Goal: Information Seeking & Learning: Learn about a topic

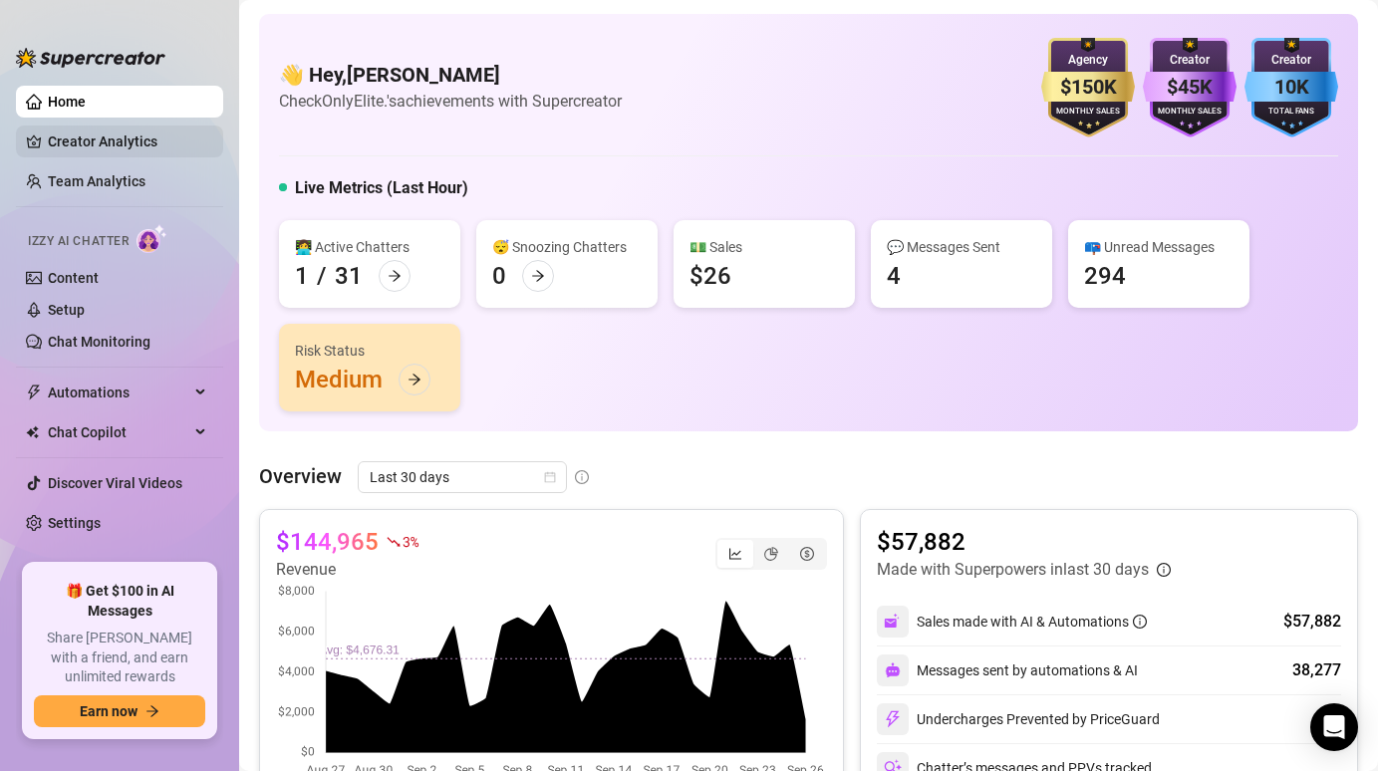
click at [91, 127] on link "Creator Analytics" at bounding box center [127, 142] width 159 height 32
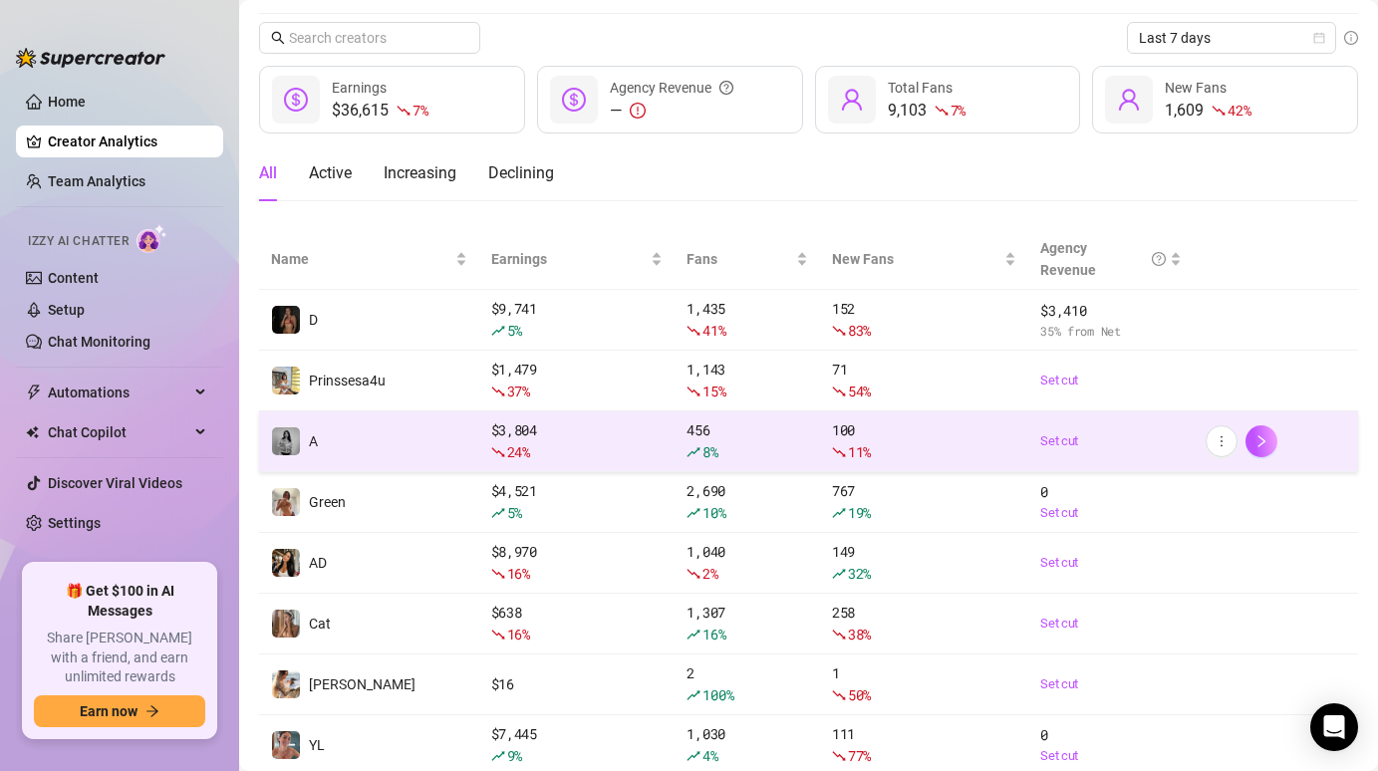
scroll to position [64, 0]
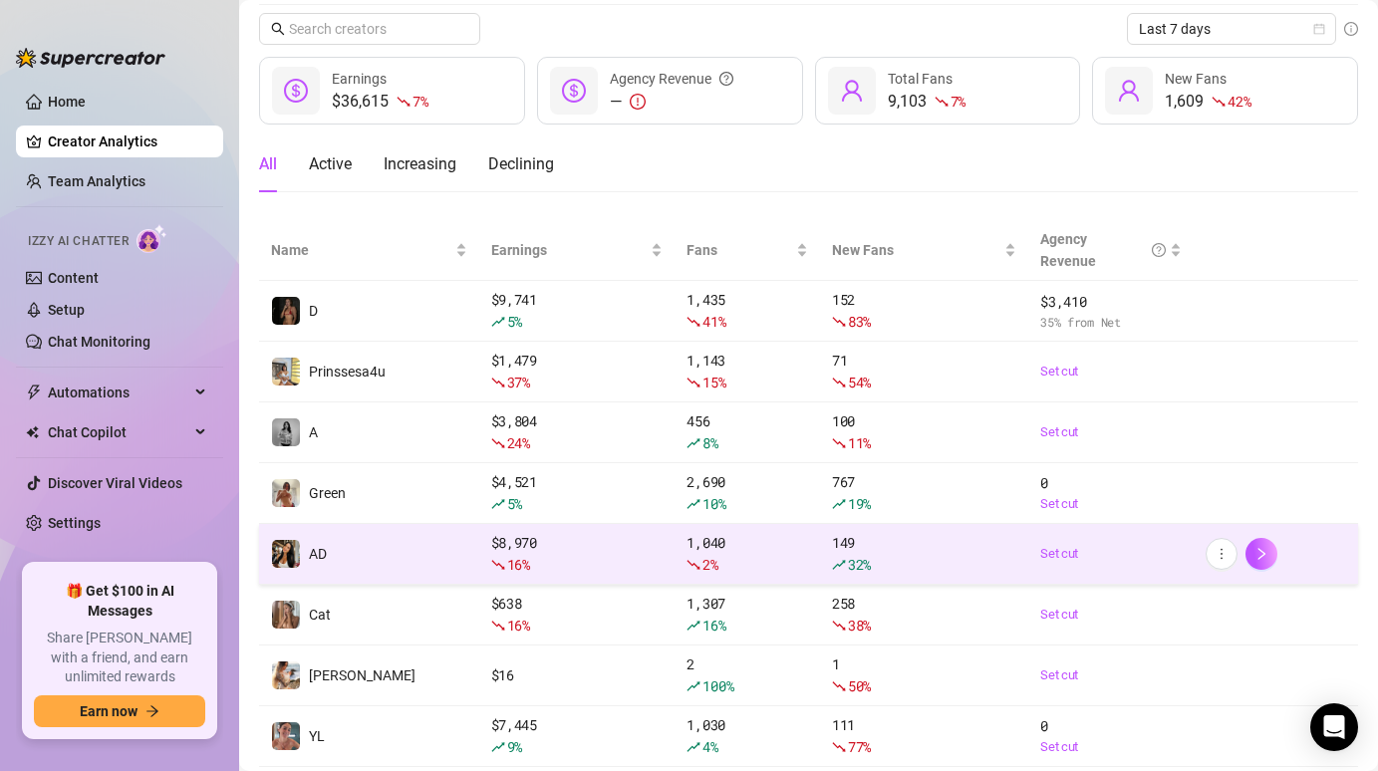
click at [637, 546] on div "$ 8,970 16 %" at bounding box center [577, 554] width 172 height 44
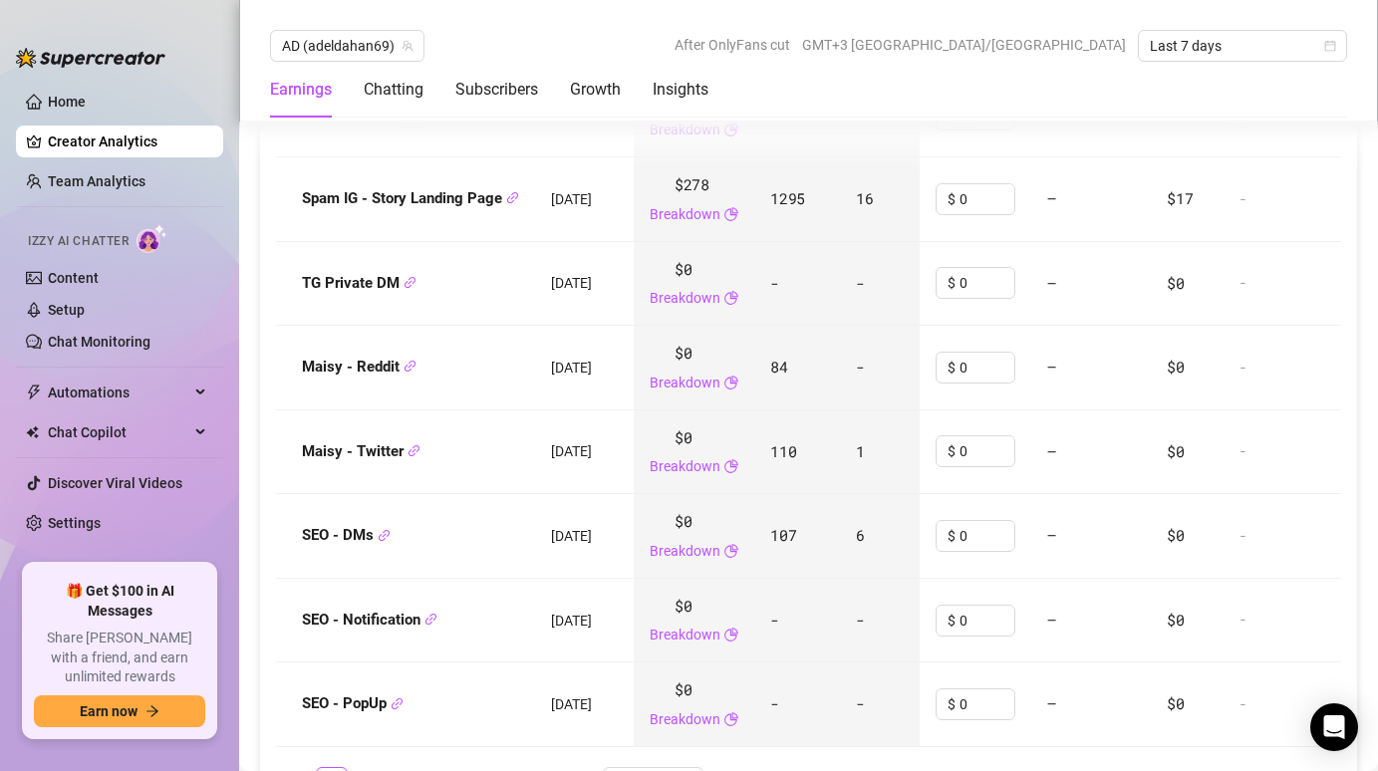
scroll to position [2418, 0]
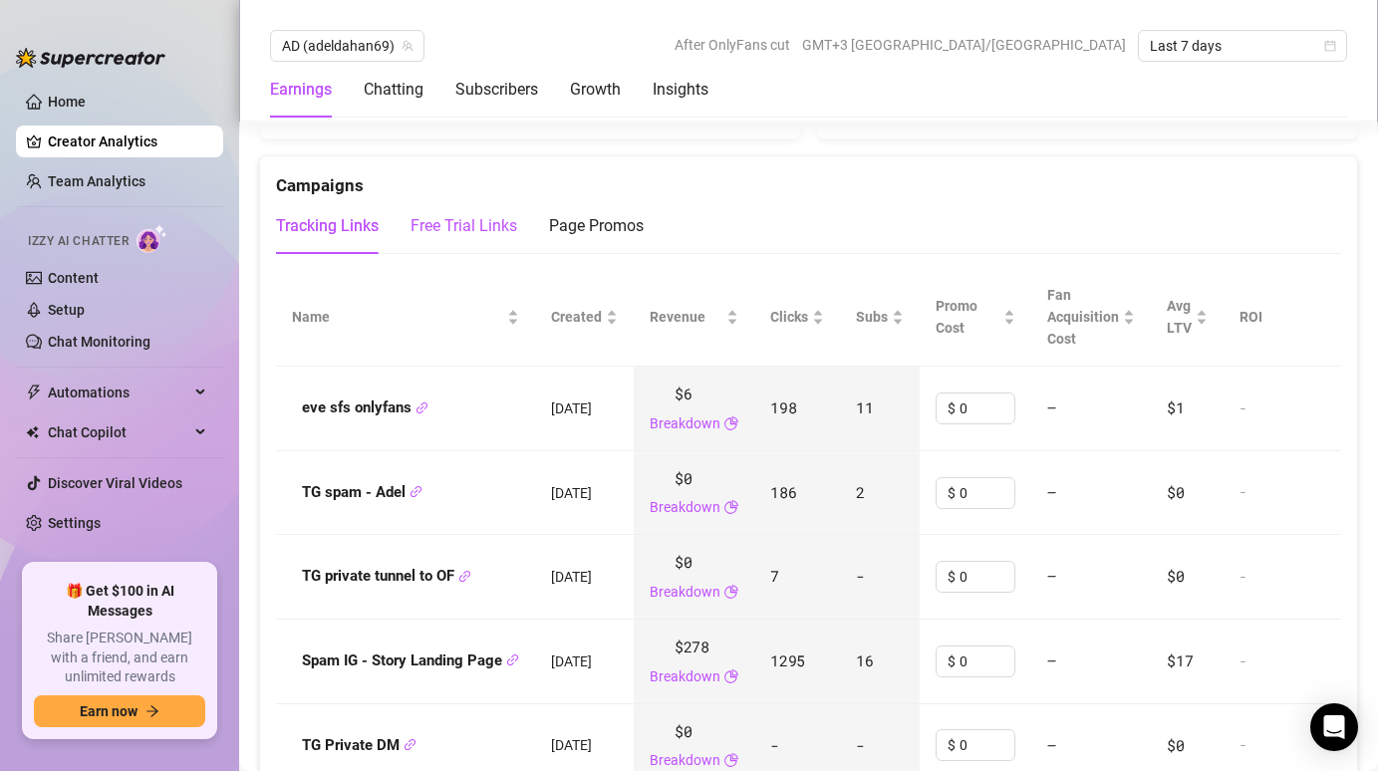
click at [455, 214] on div "Free Trial Links" at bounding box center [464, 226] width 107 height 24
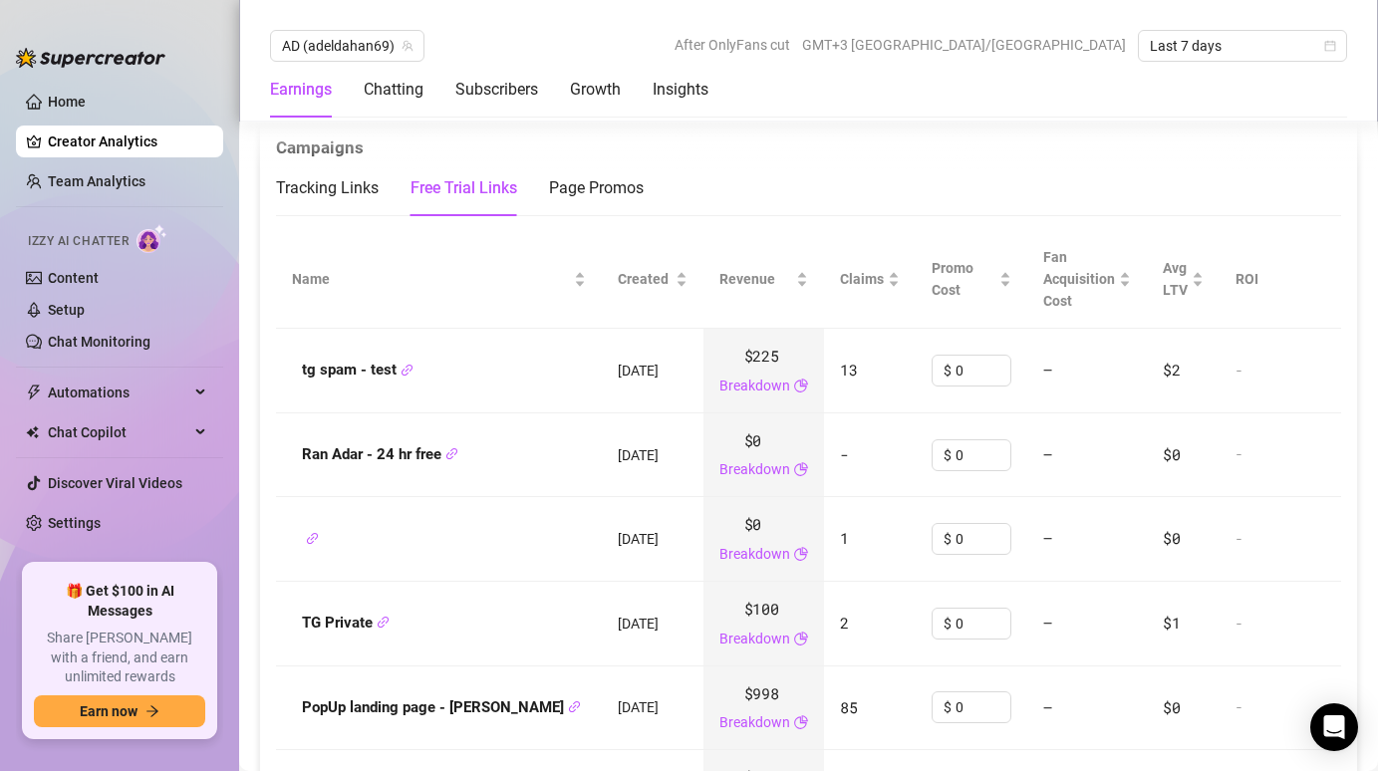
scroll to position [2436, 0]
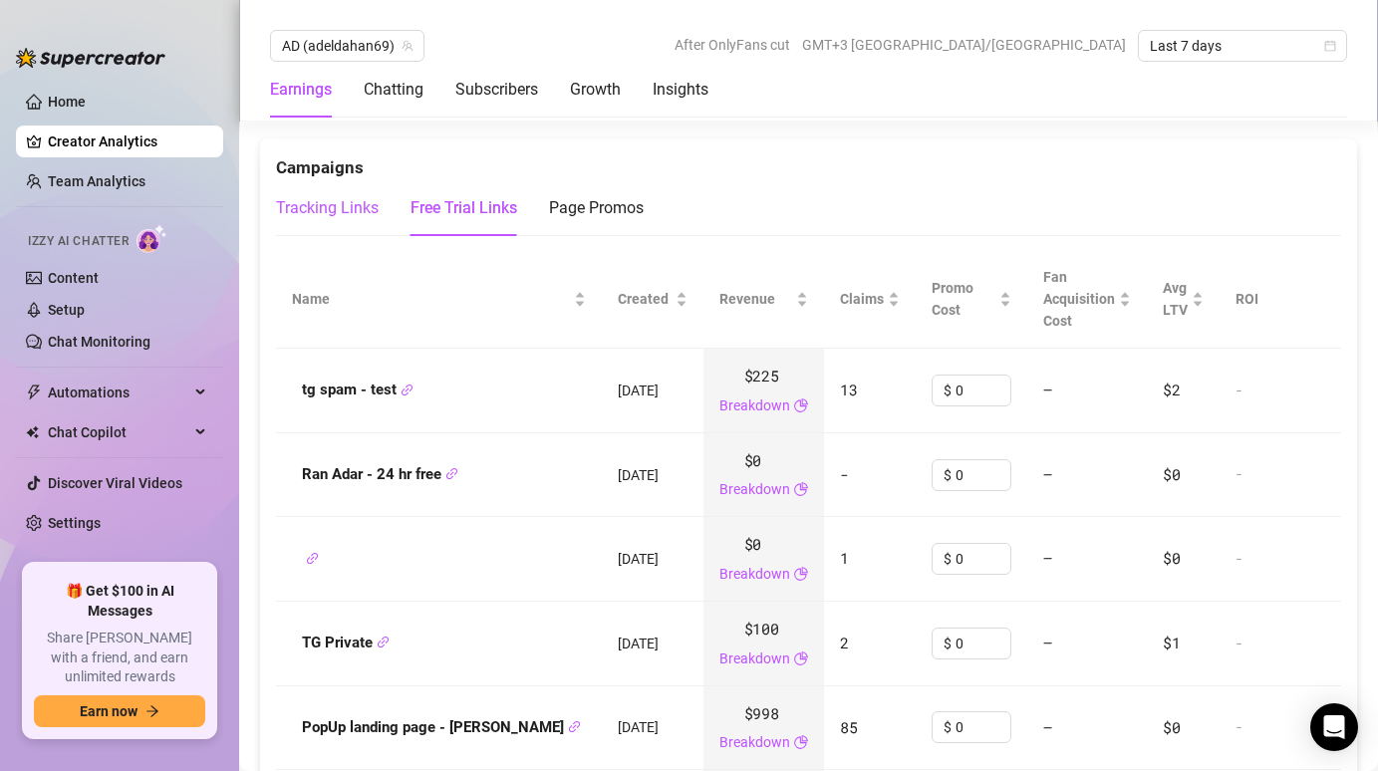
click at [322, 196] on div "Tracking Links" at bounding box center [327, 208] width 103 height 24
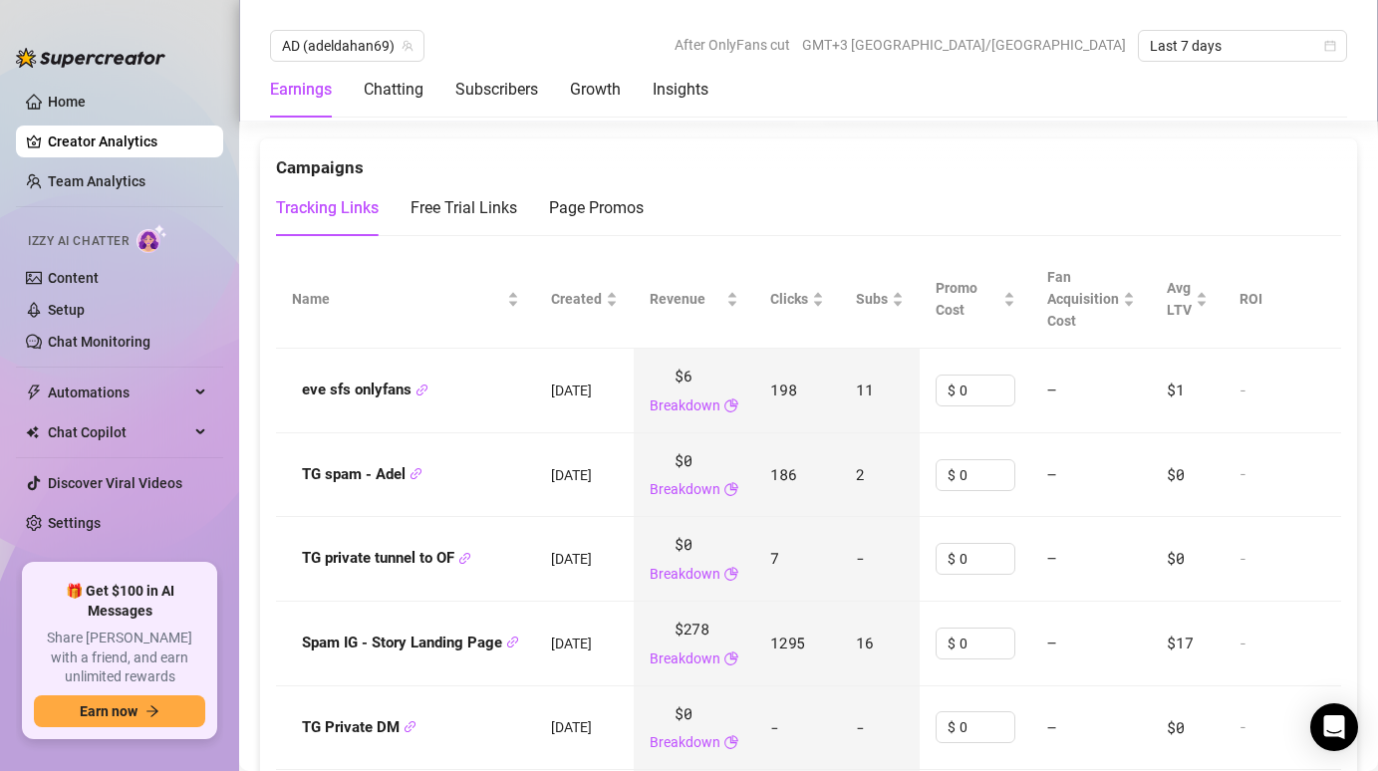
scroll to position [2475, 0]
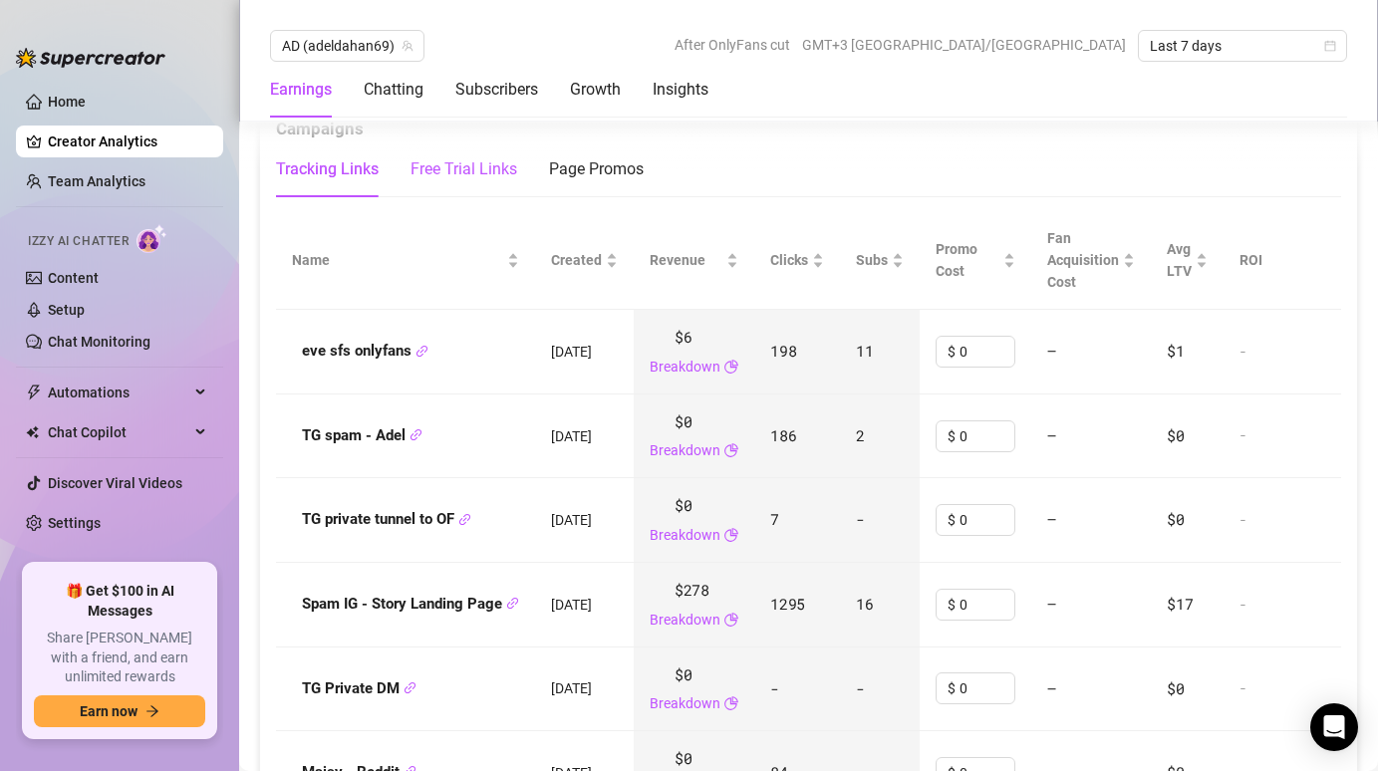
click at [458, 157] on div "Free Trial Links" at bounding box center [464, 169] width 107 height 24
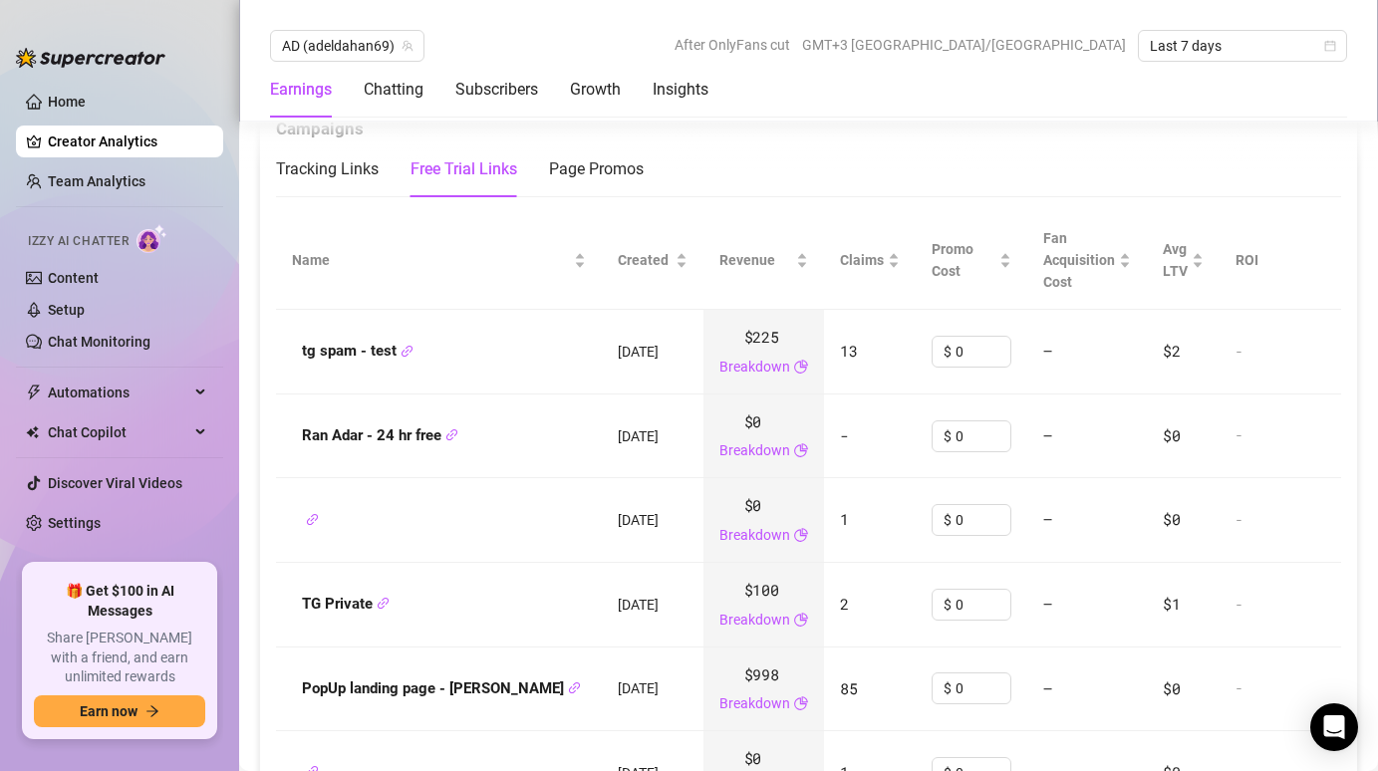
click at [359, 28] on div "AD (adeldahan69) After OnlyFans cut GMT+3 [GEOGRAPHIC_DATA]/[GEOGRAPHIC_DATA] L…" at bounding box center [808, 61] width 1139 height 122
click at [371, 37] on span "AD (adeldahan69)" at bounding box center [347, 46] width 131 height 30
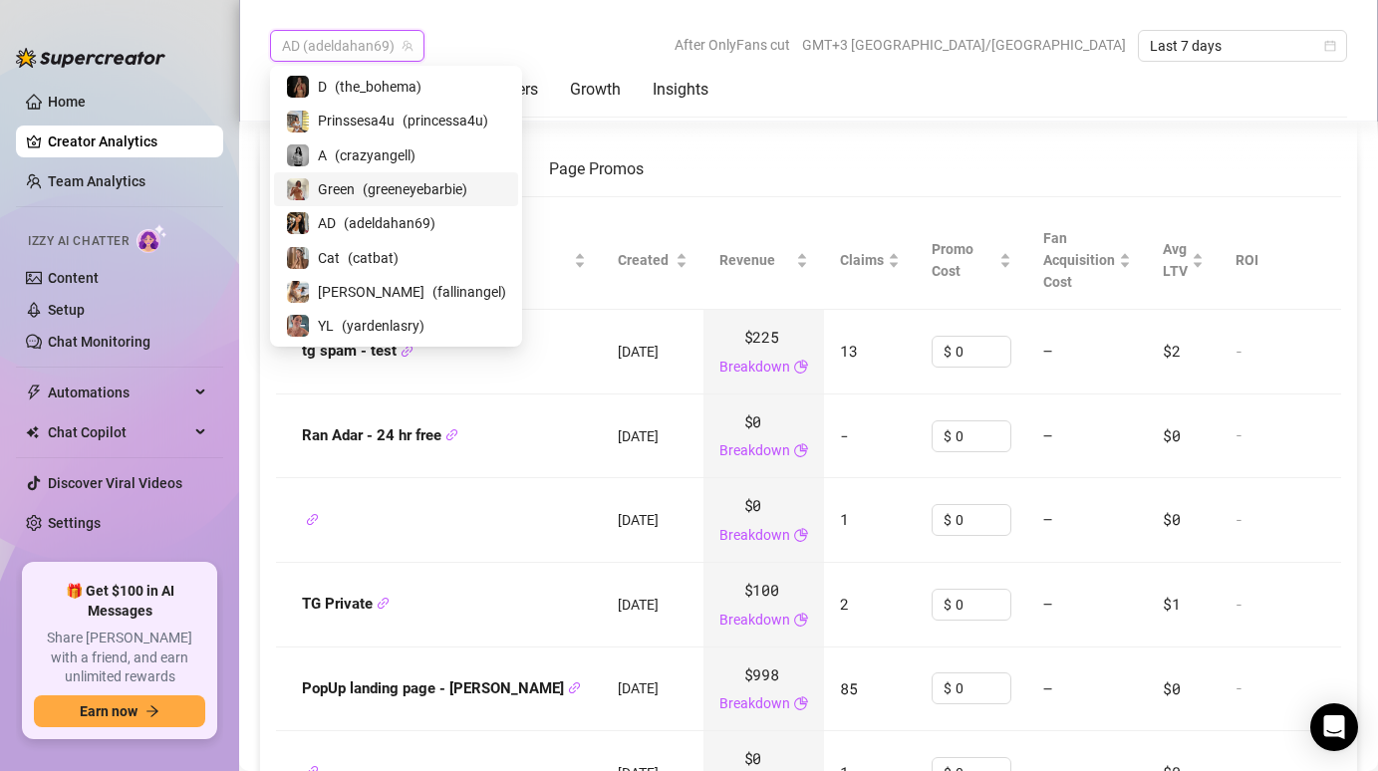
click at [363, 191] on span "( greeneyebarbie )" at bounding box center [415, 189] width 105 height 22
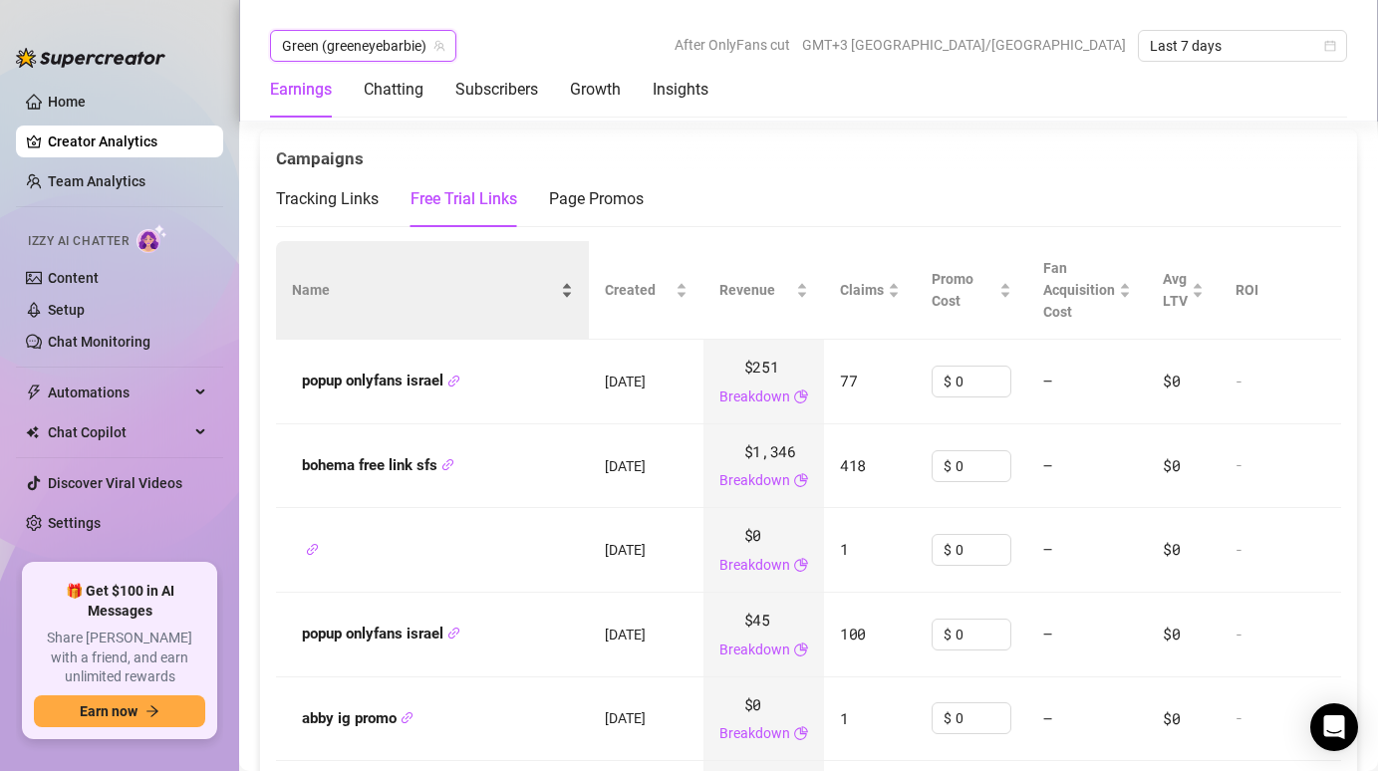
scroll to position [2397, 0]
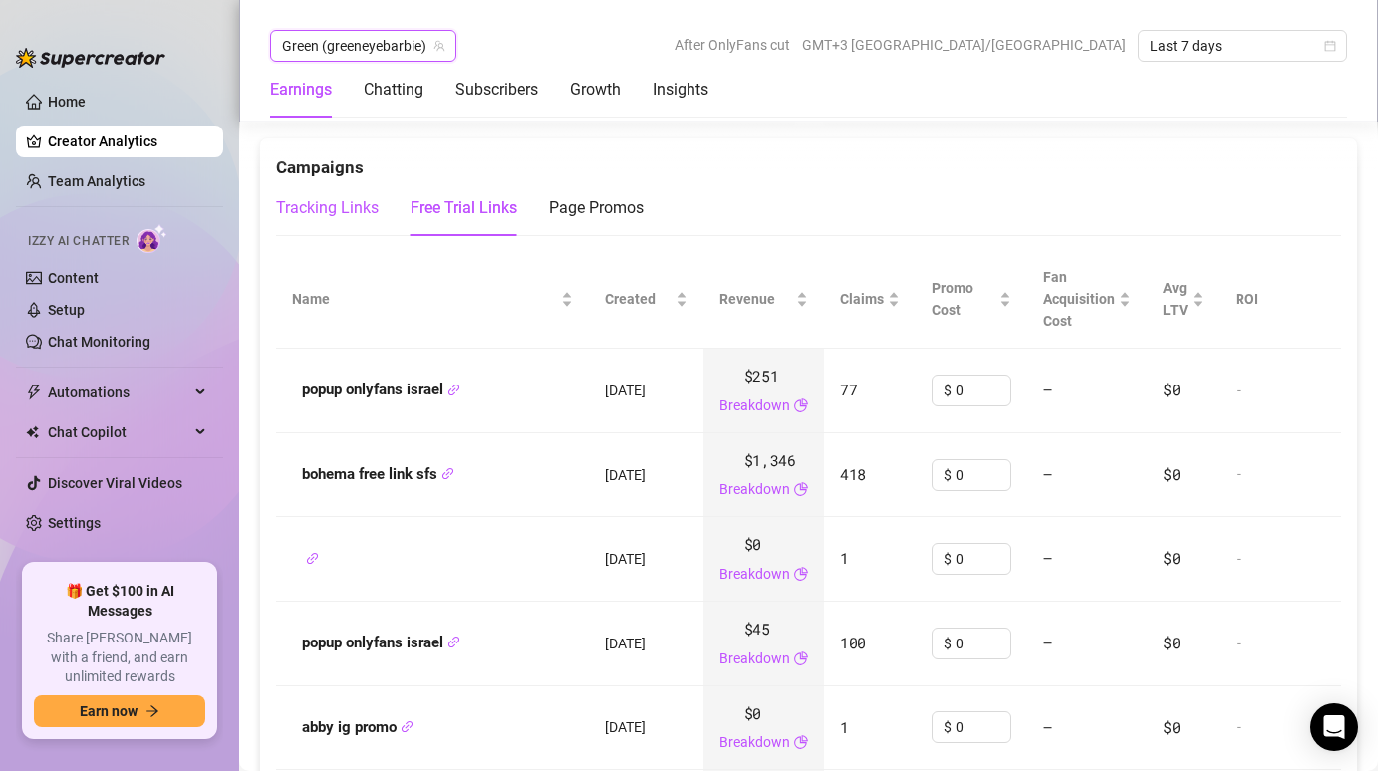
click at [375, 196] on div "Tracking Links" at bounding box center [327, 208] width 103 height 24
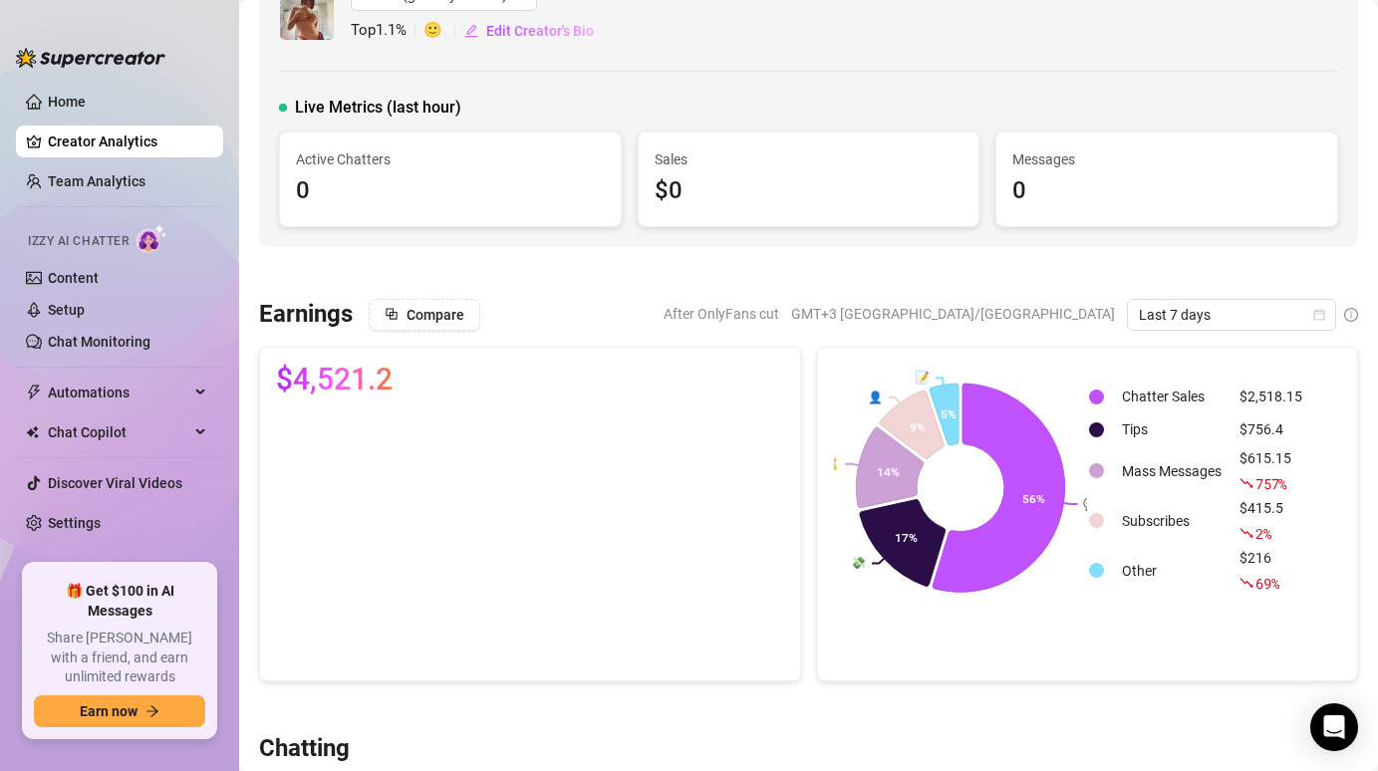
scroll to position [0, 0]
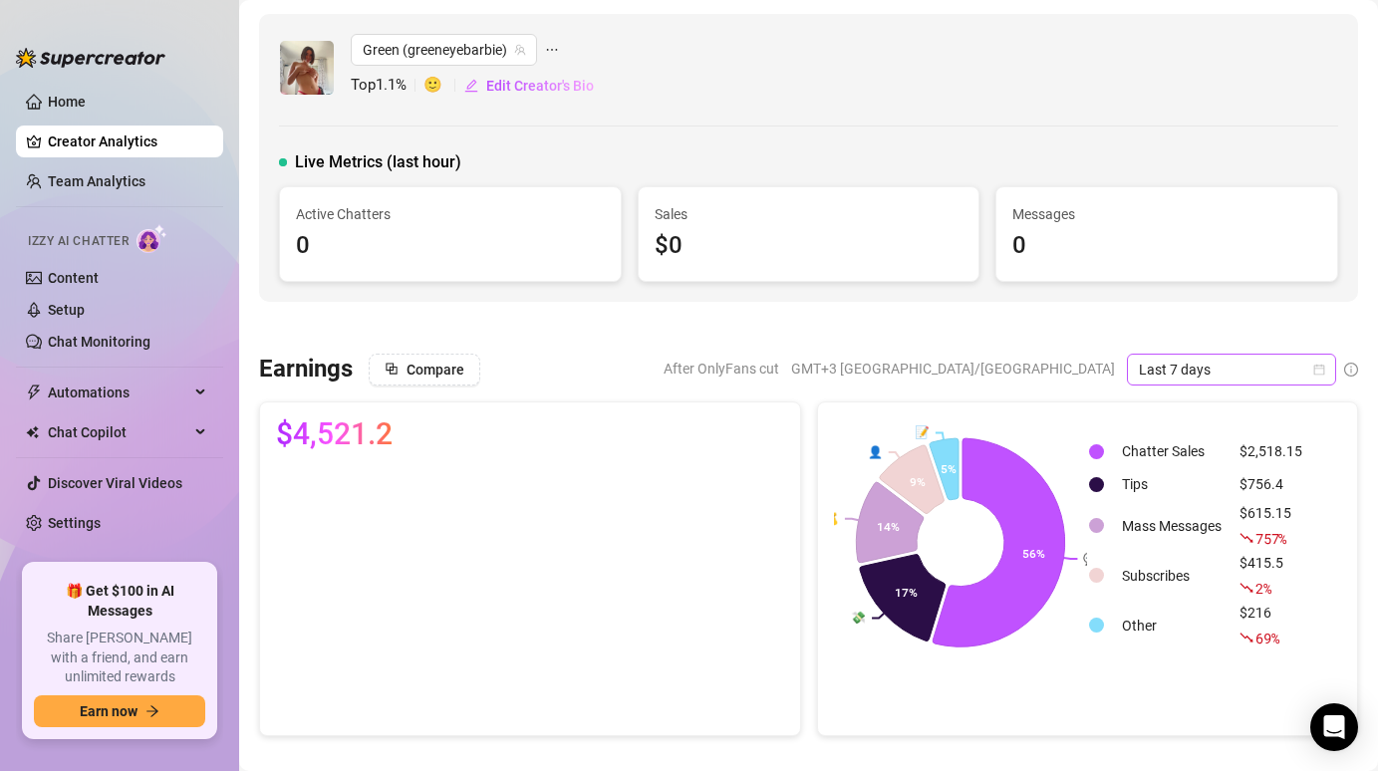
click at [1235, 371] on span "Last 7 days" at bounding box center [1231, 370] width 185 height 30
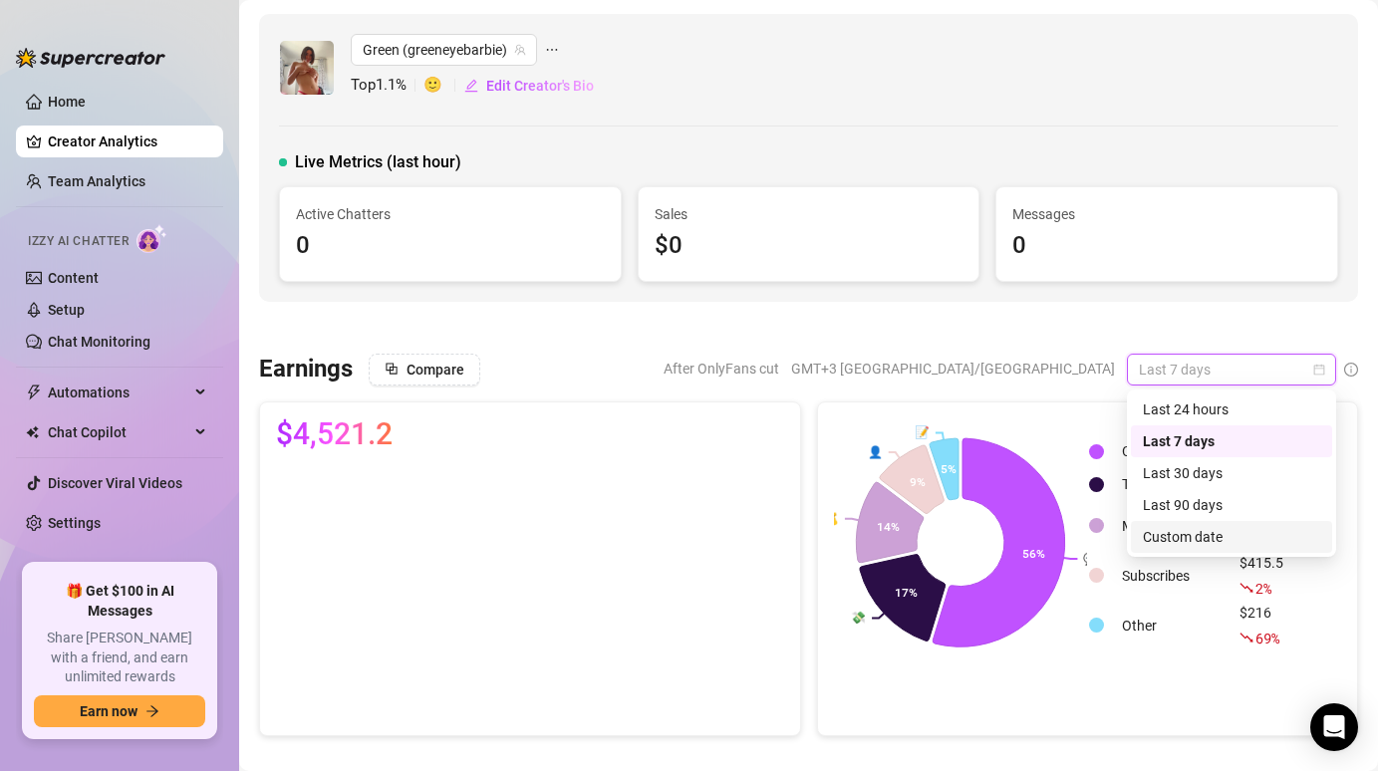
click at [1155, 544] on div "Custom date" at bounding box center [1231, 537] width 177 height 22
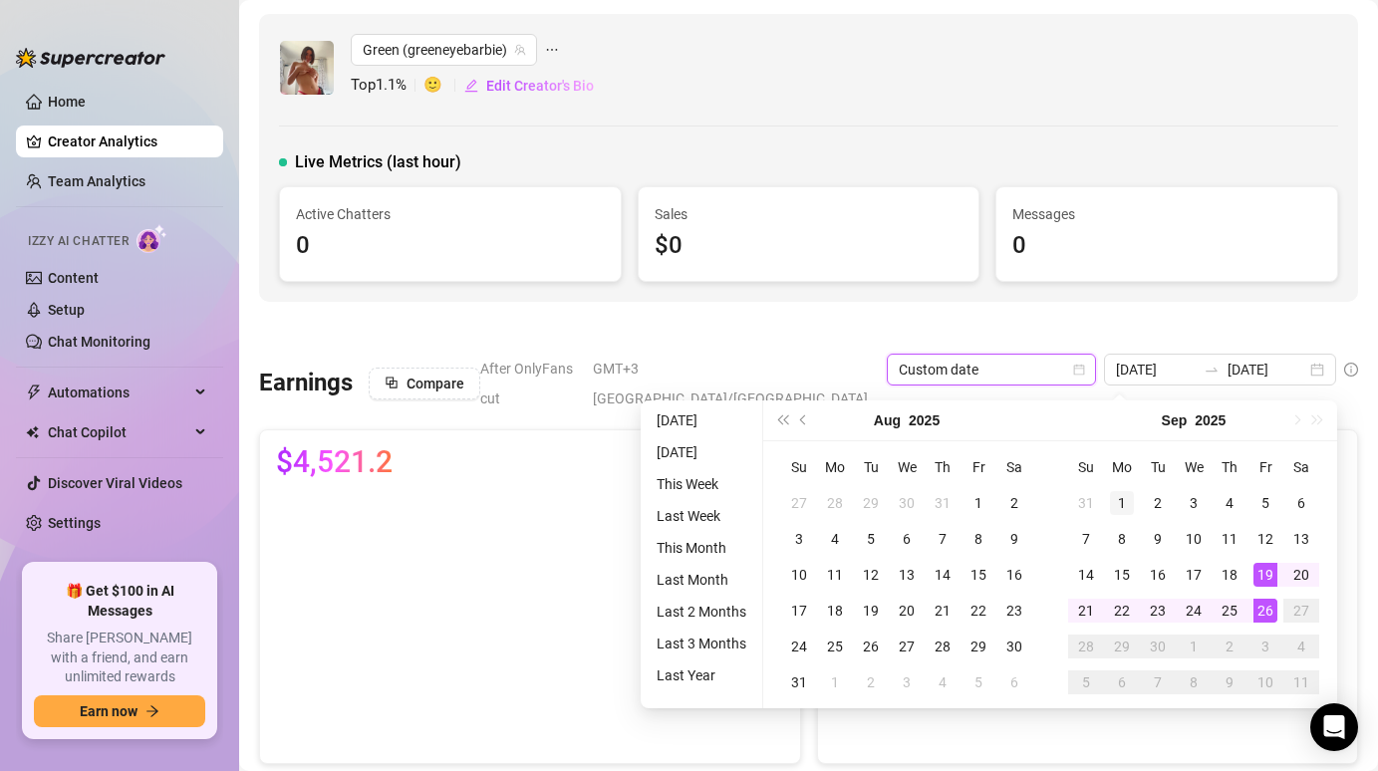
type input "[DATE]"
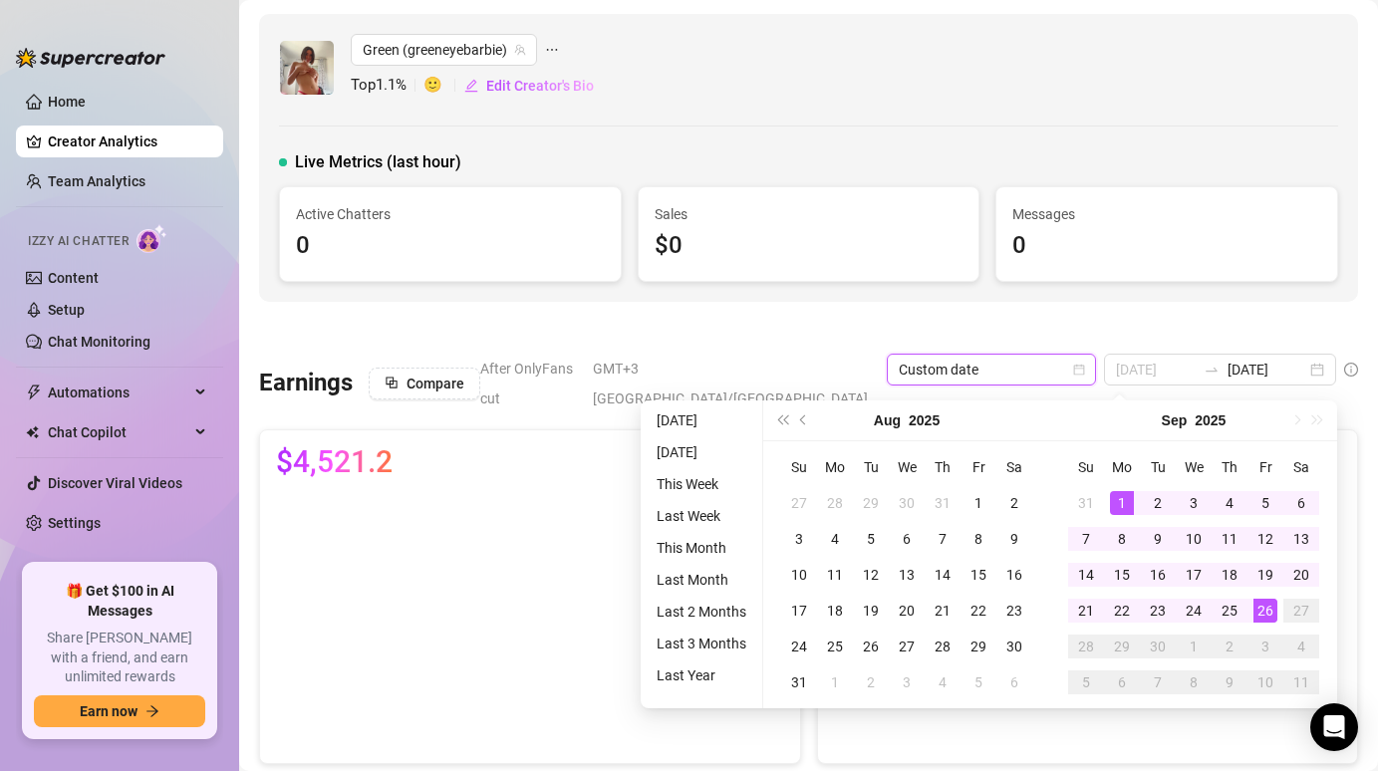
click at [1119, 494] on div "1" at bounding box center [1122, 503] width 24 height 24
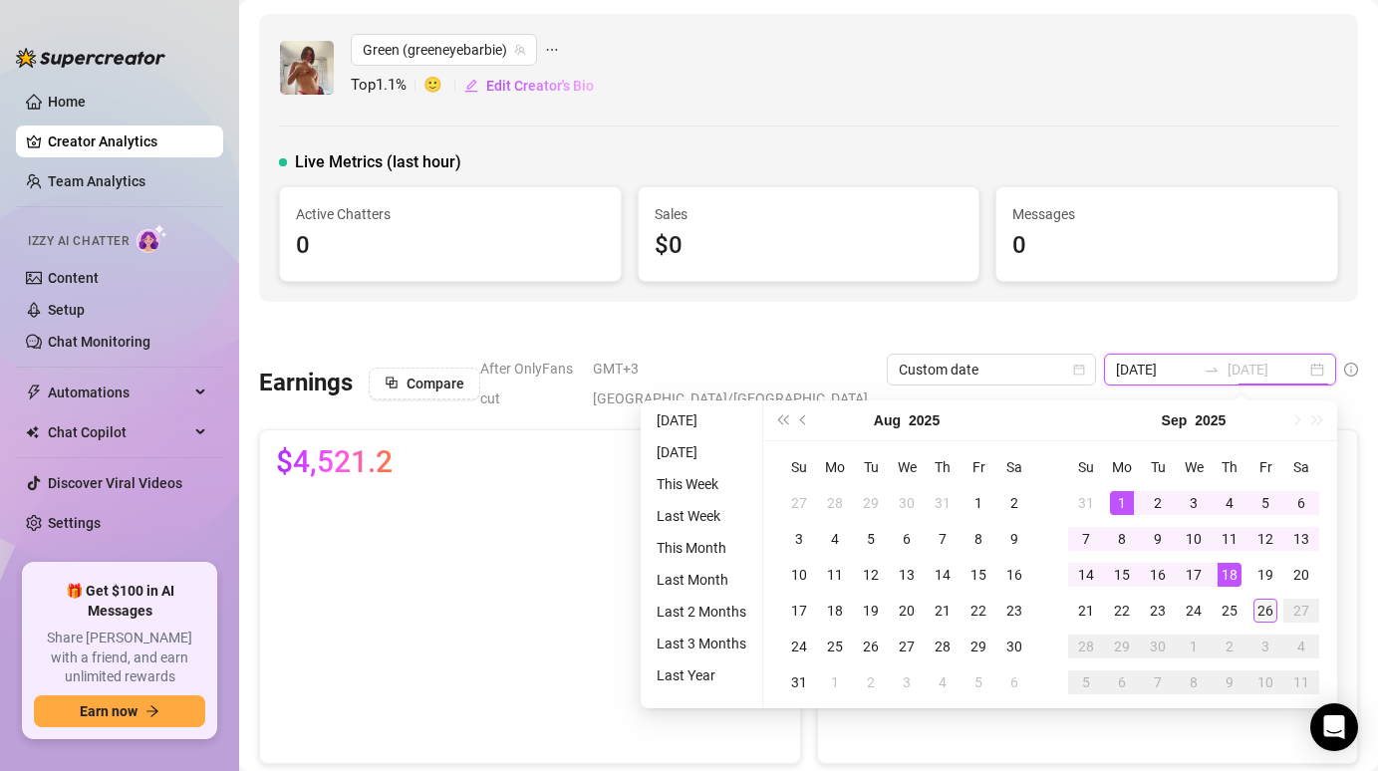
type input "[DATE]"
click at [1262, 611] on div "26" at bounding box center [1266, 611] width 24 height 24
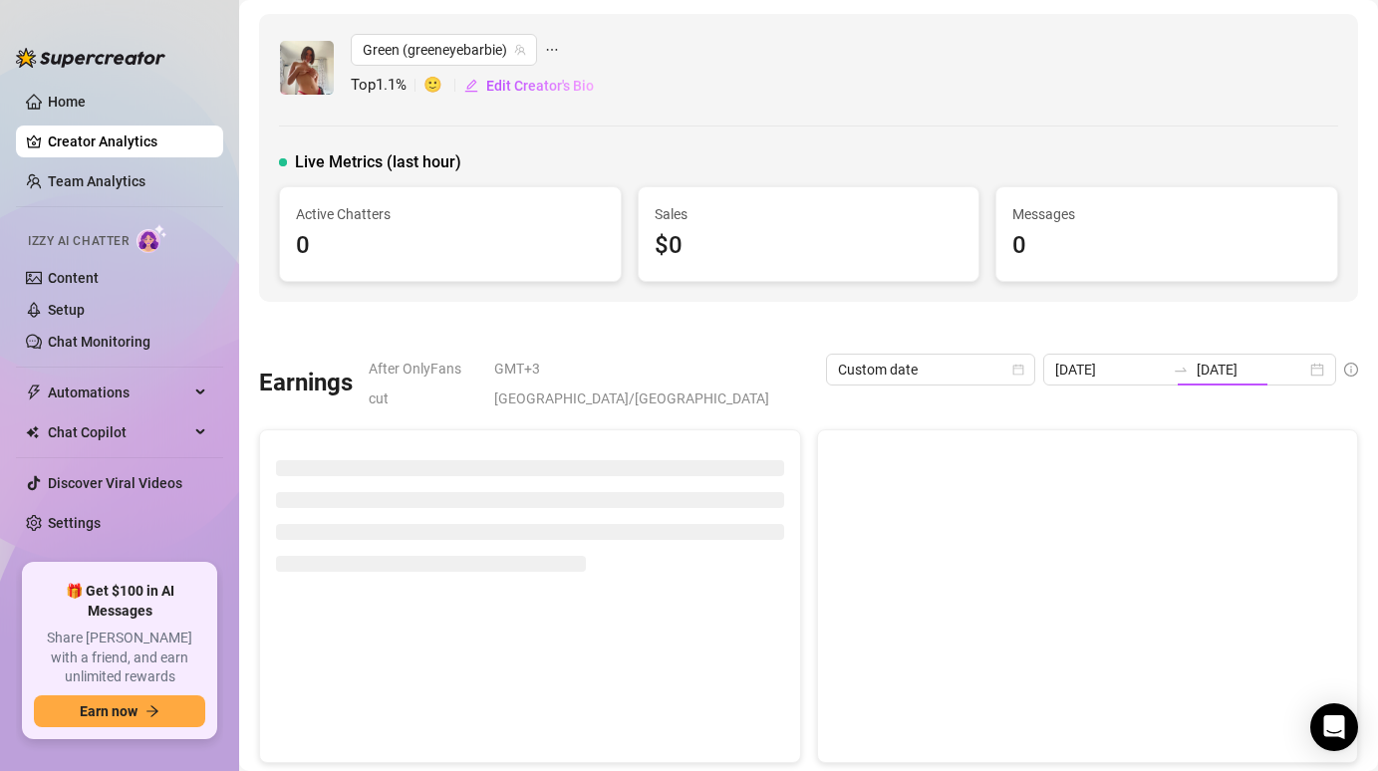
type input "[DATE]"
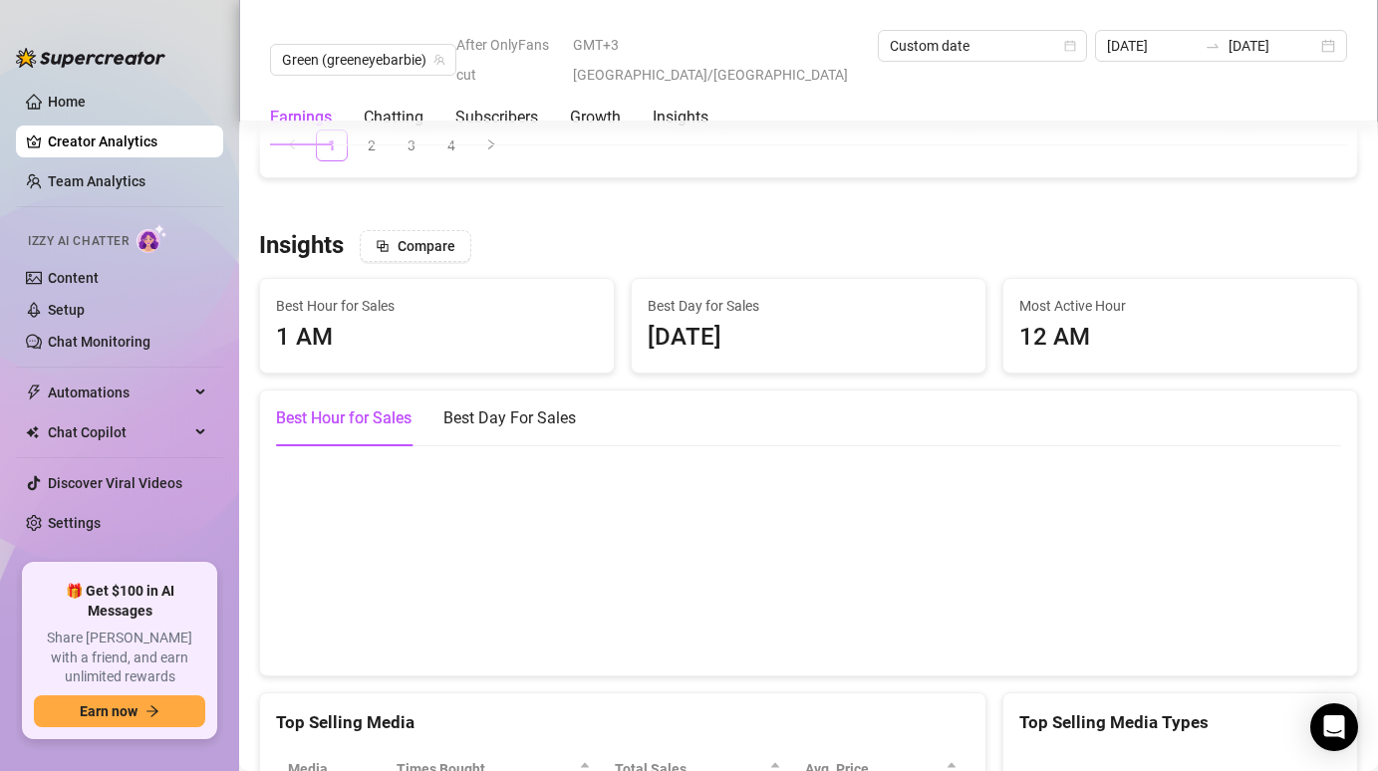
scroll to position [3638, 0]
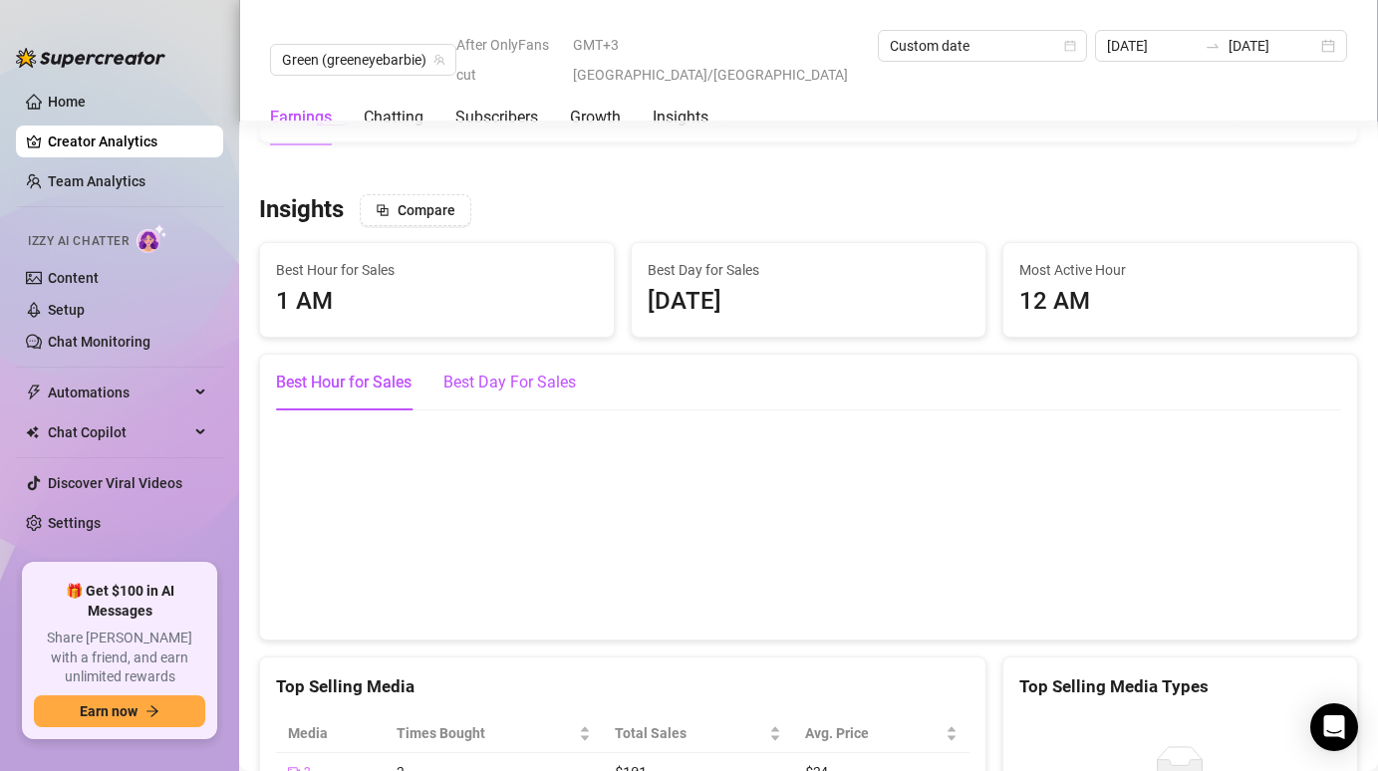
click at [538, 371] on div "Best Day For Sales" at bounding box center [510, 383] width 133 height 24
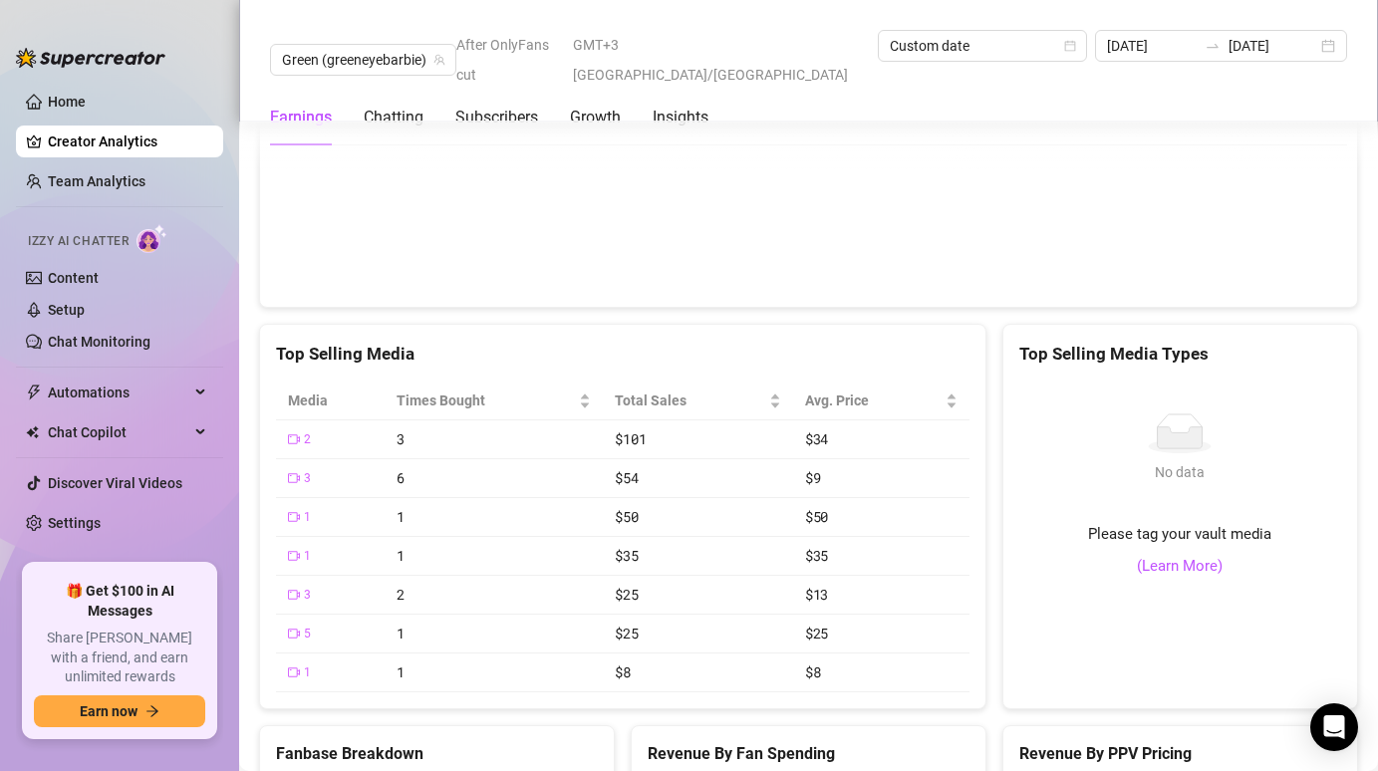
scroll to position [3975, 0]
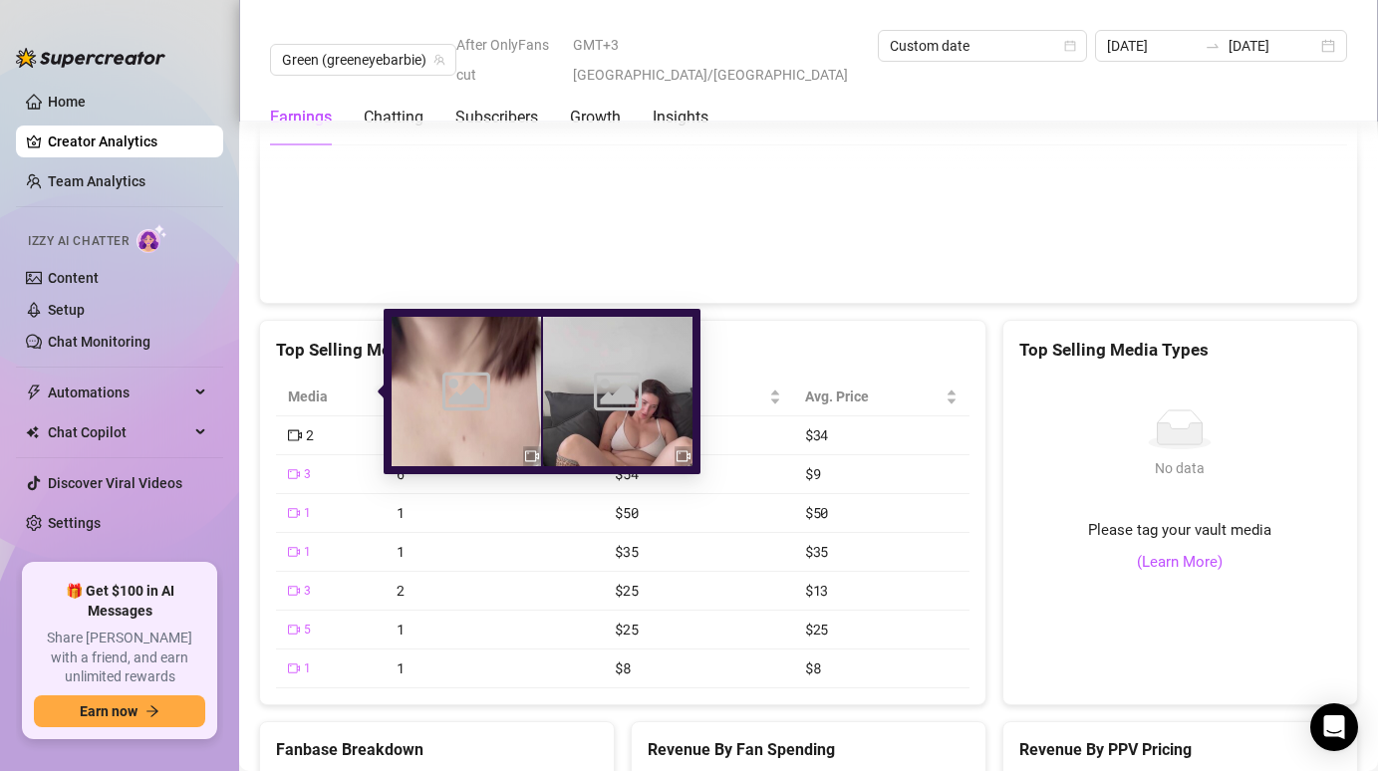
click at [306, 425] on span "2" at bounding box center [310, 436] width 8 height 22
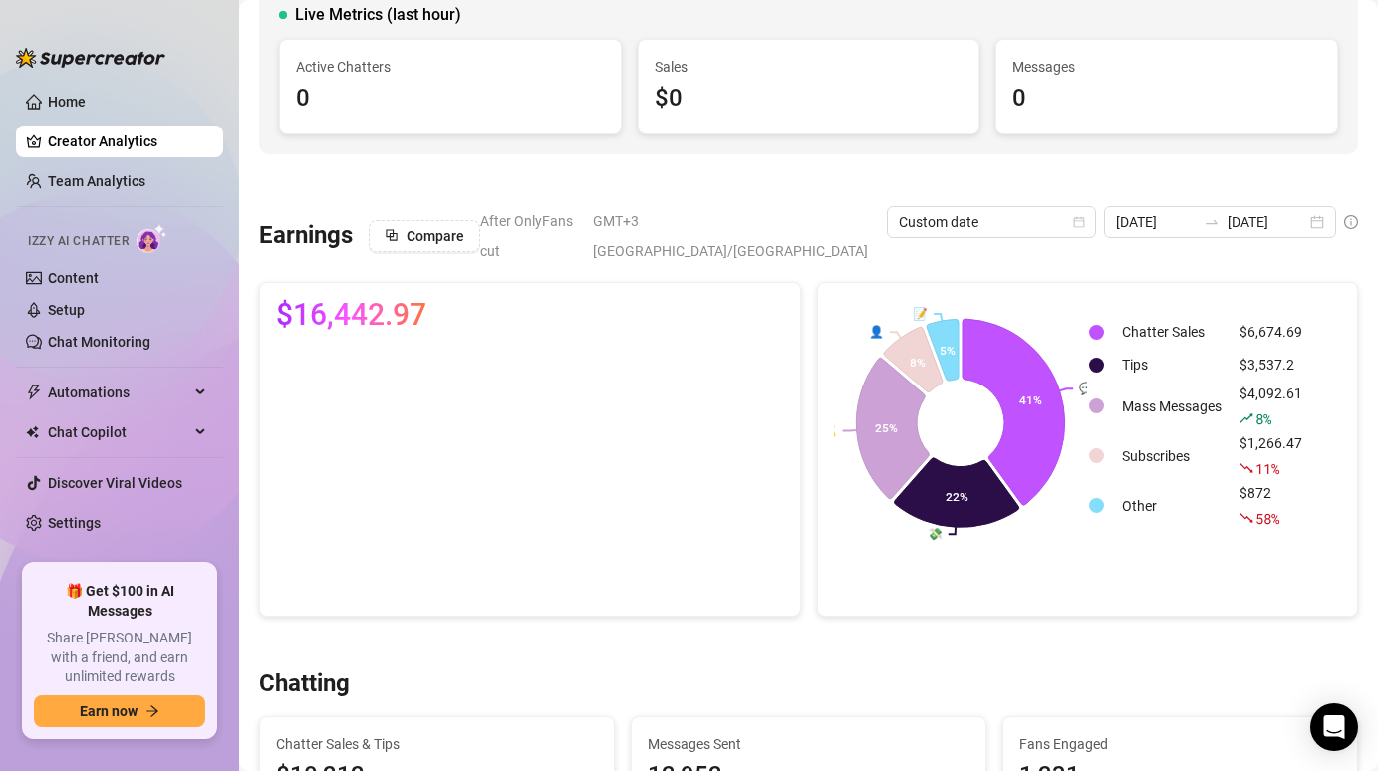
scroll to position [0, 0]
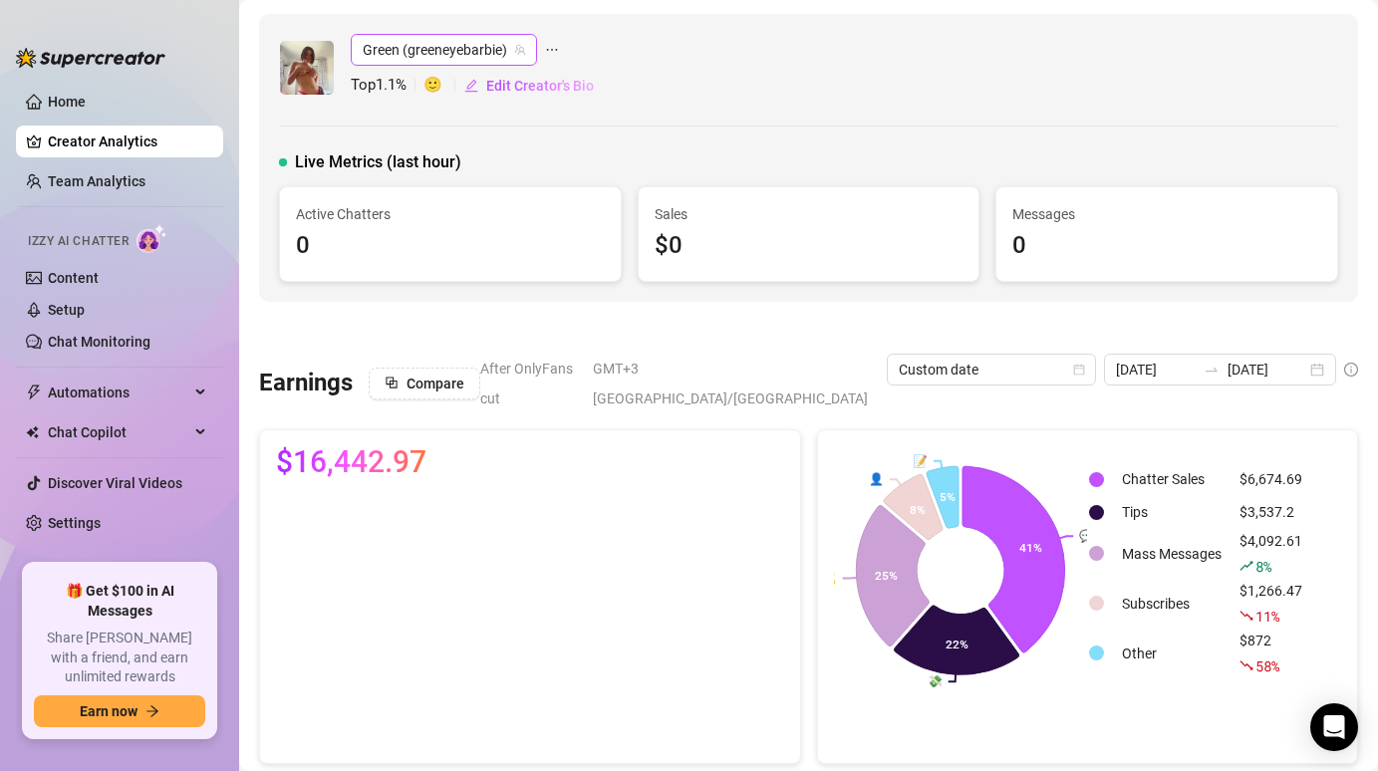
click at [392, 52] on span "Green (greeneyebarbie)" at bounding box center [444, 50] width 162 height 30
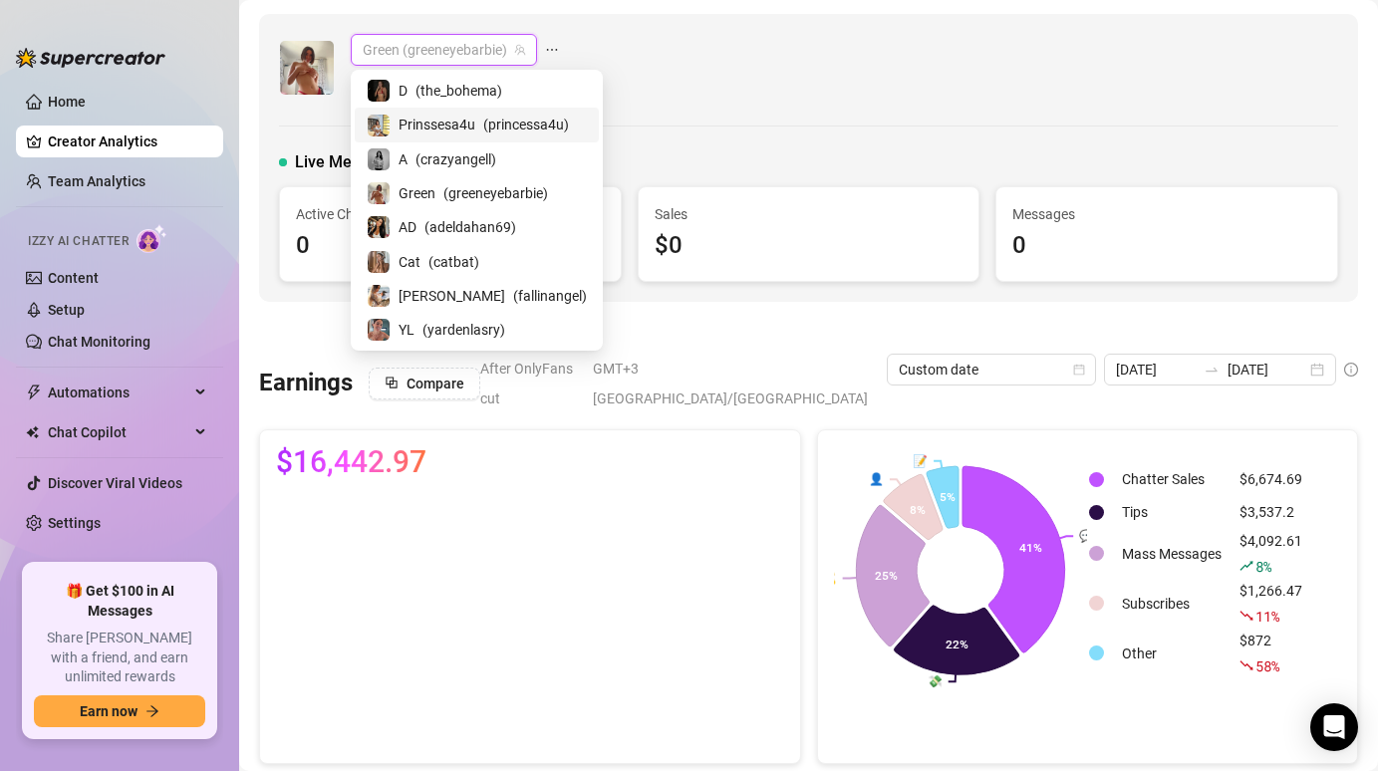
click at [407, 116] on span "Prinssesa4u" at bounding box center [437, 125] width 77 height 22
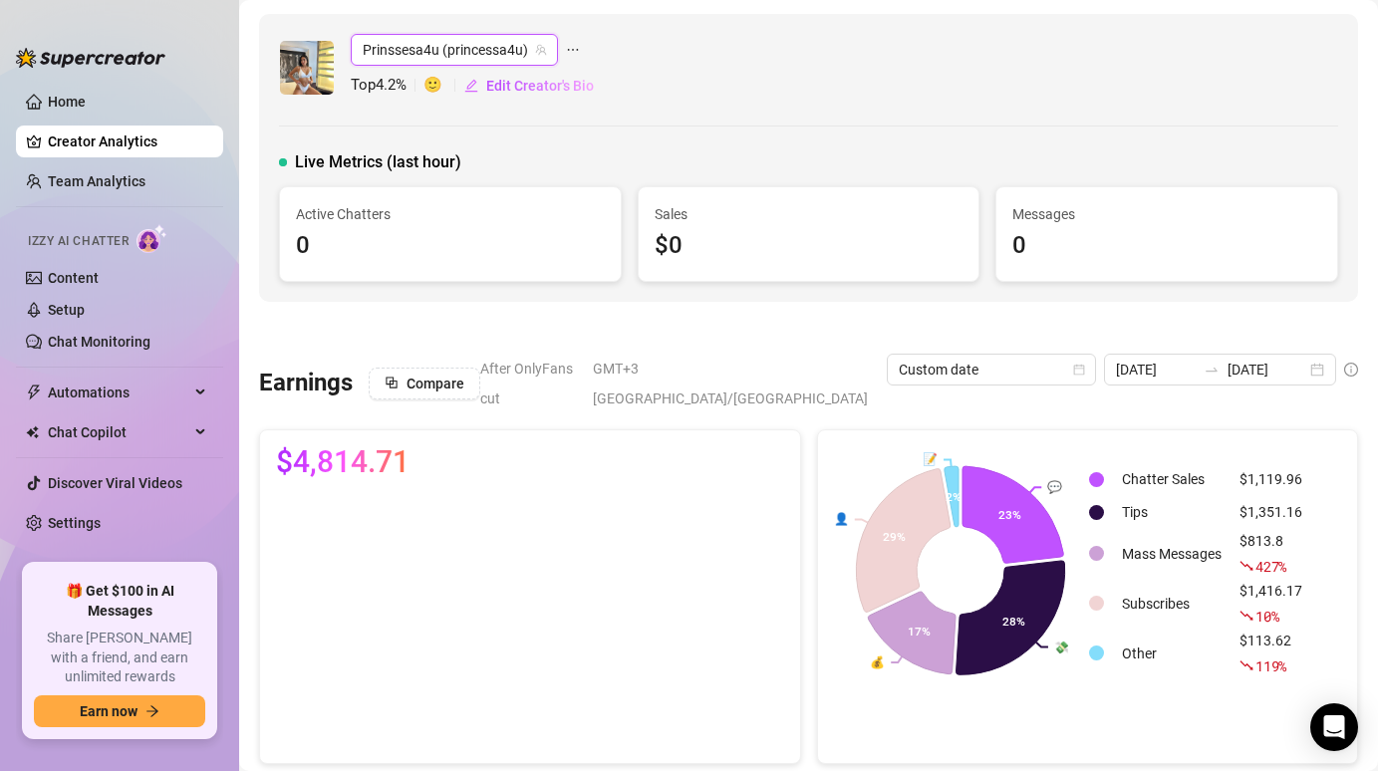
click at [448, 53] on span "Prinssesa4u (princessa4u)" at bounding box center [454, 50] width 183 height 30
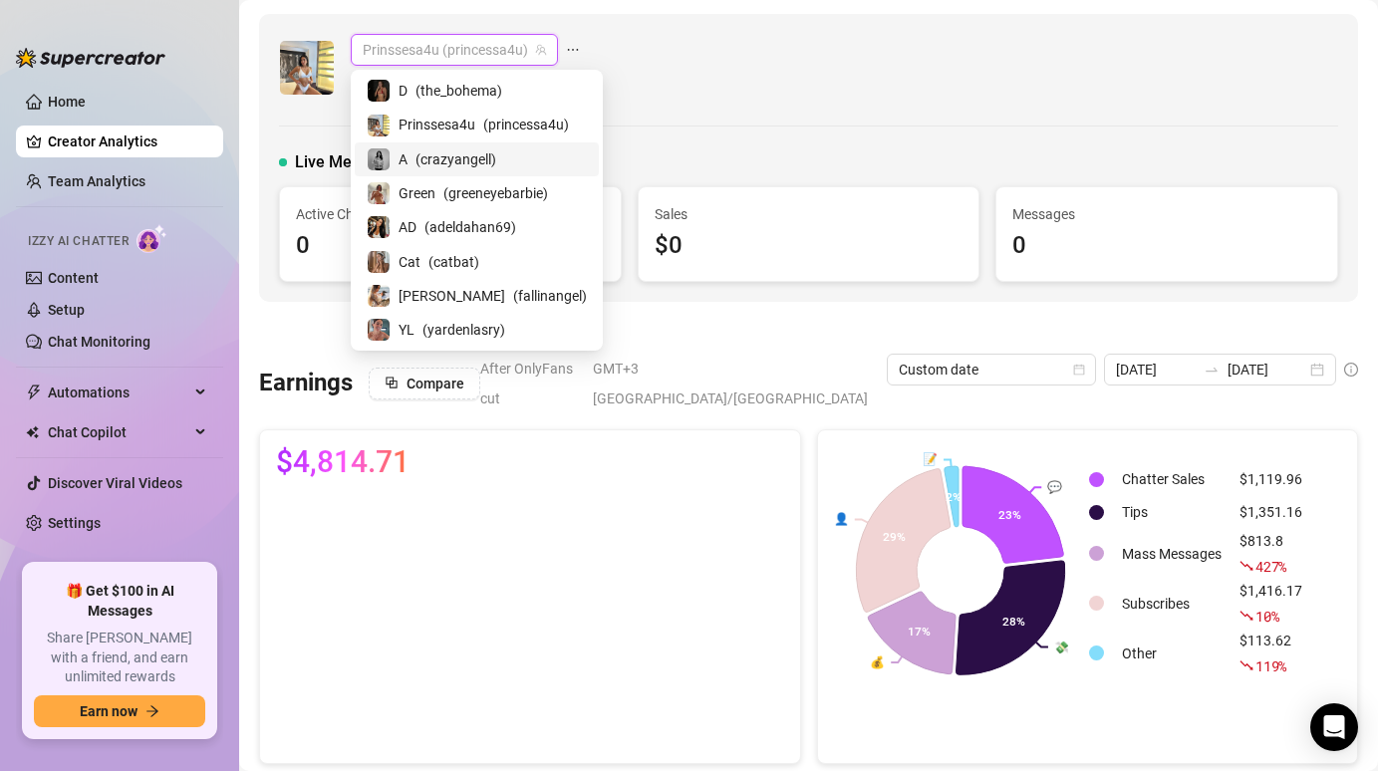
click at [438, 149] on span "( crazyangell )" at bounding box center [456, 160] width 81 height 22
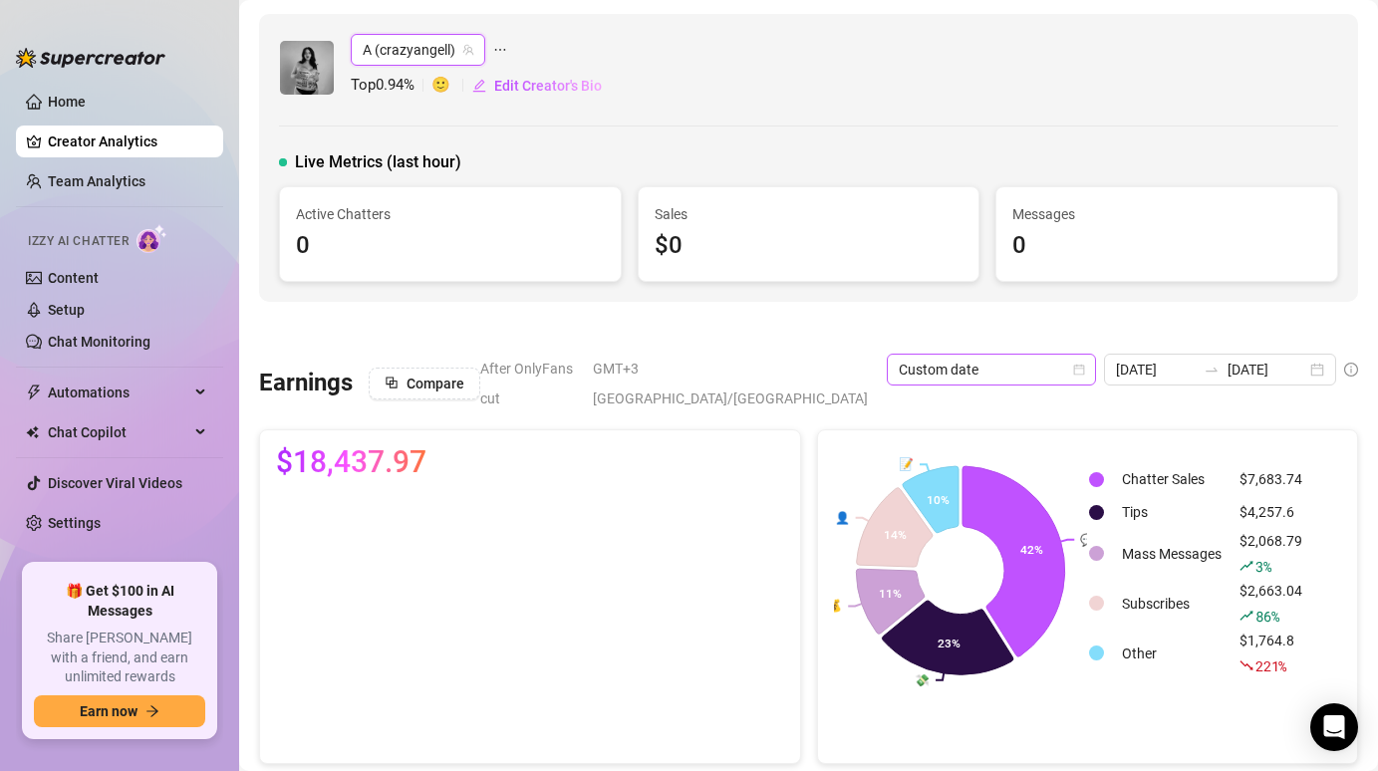
scroll to position [29, 0]
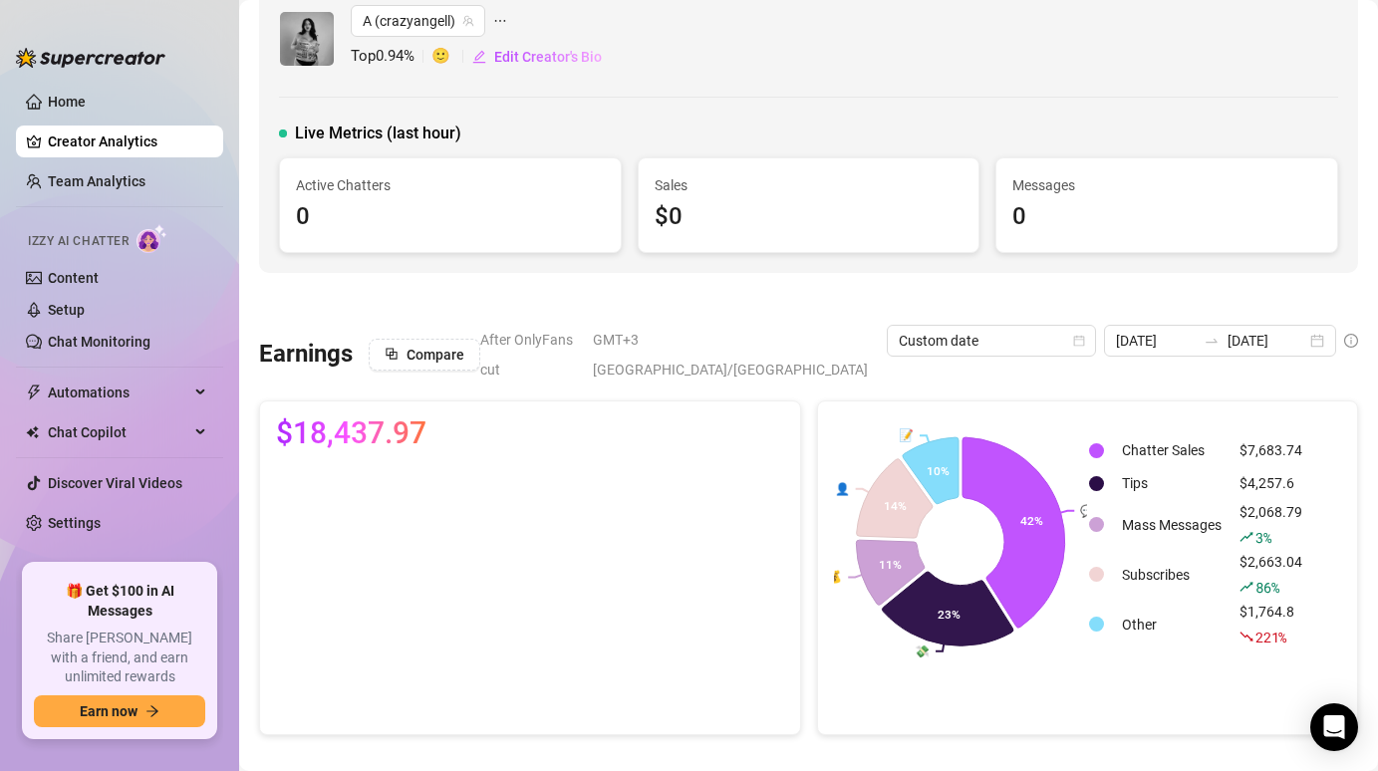
drag, startPoint x: 1326, startPoint y: 484, endPoint x: 1282, endPoint y: 484, distance: 43.9
click at [1288, 484] on div "Chatter Sales $7,683.74 Tips $4,257.6 Mass Messages $2,068.79 3 % Subscribes $2…" at bounding box center [1214, 542] width 254 height 249
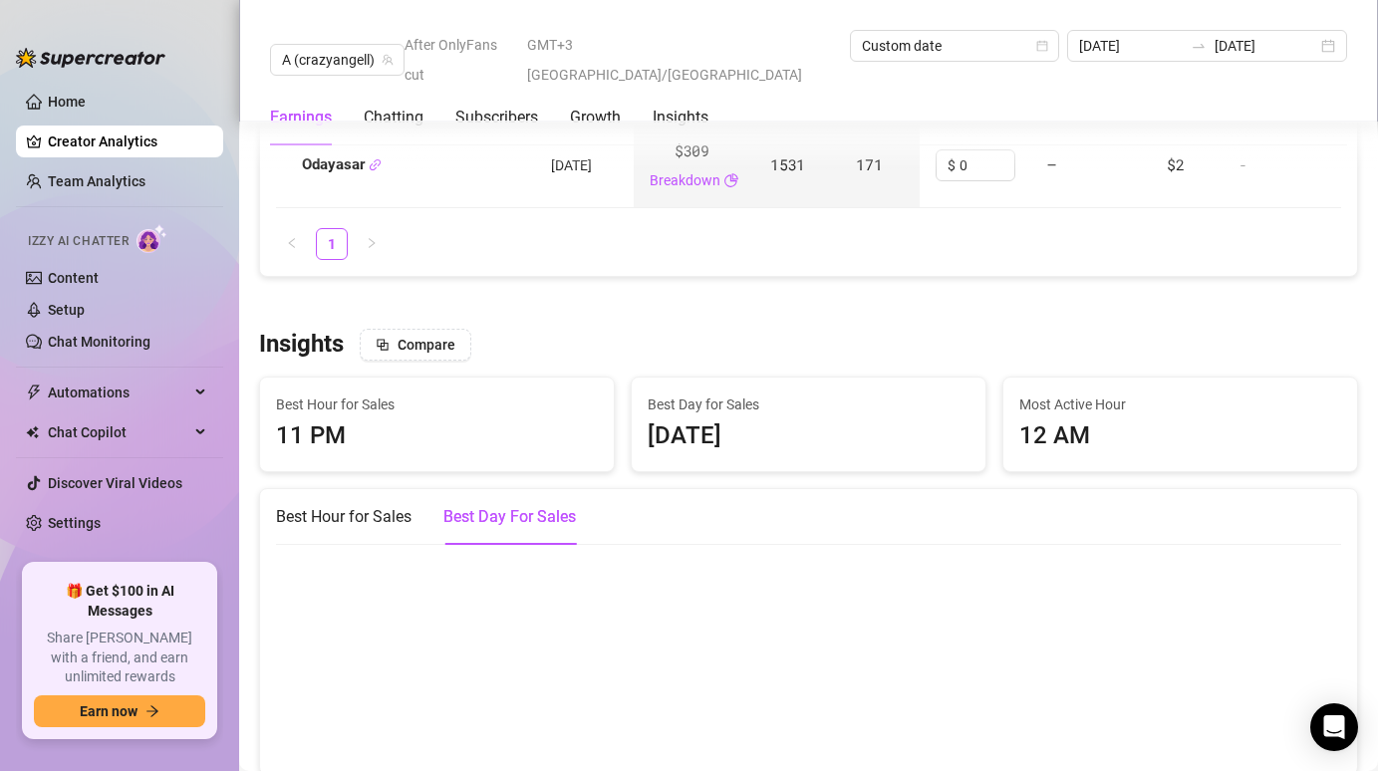
scroll to position [3648, 0]
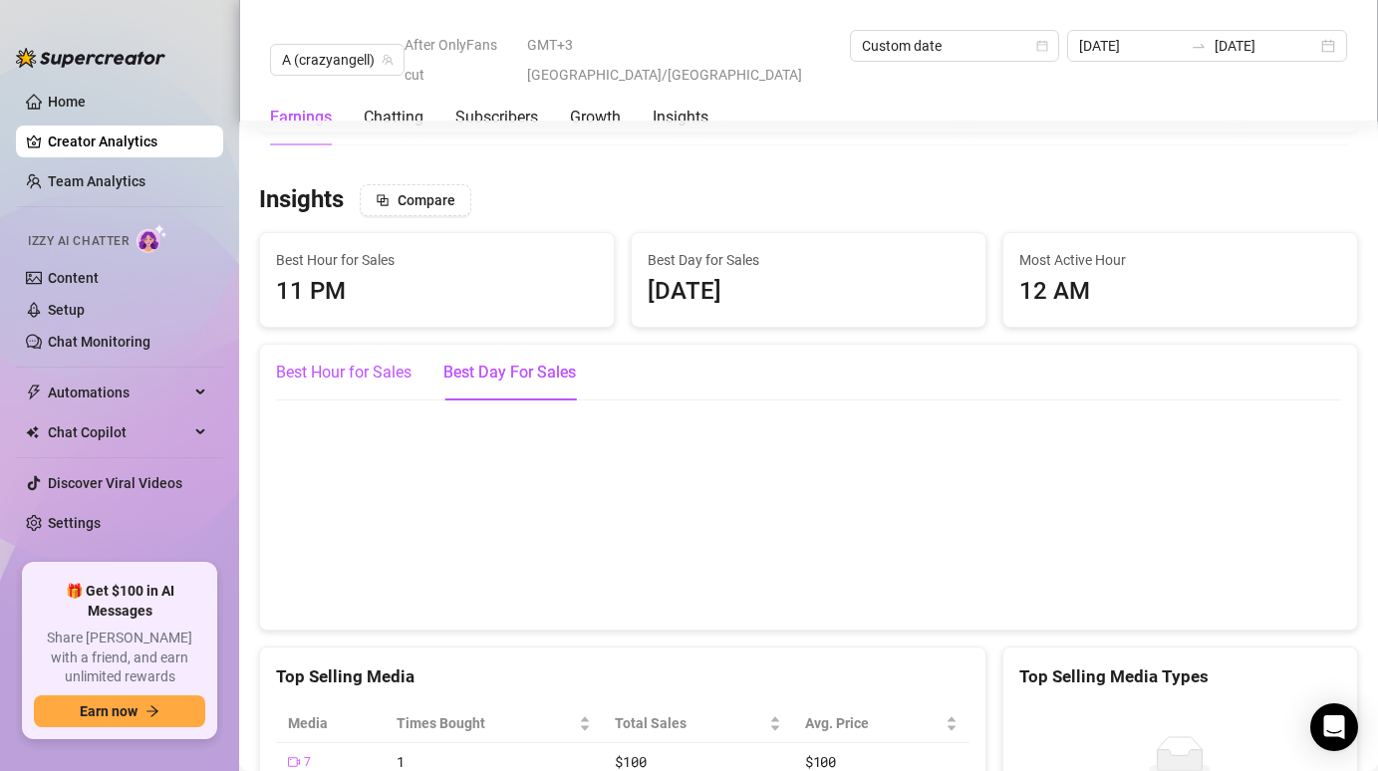
click at [373, 361] on div "Best Hour for Sales" at bounding box center [344, 373] width 136 height 24
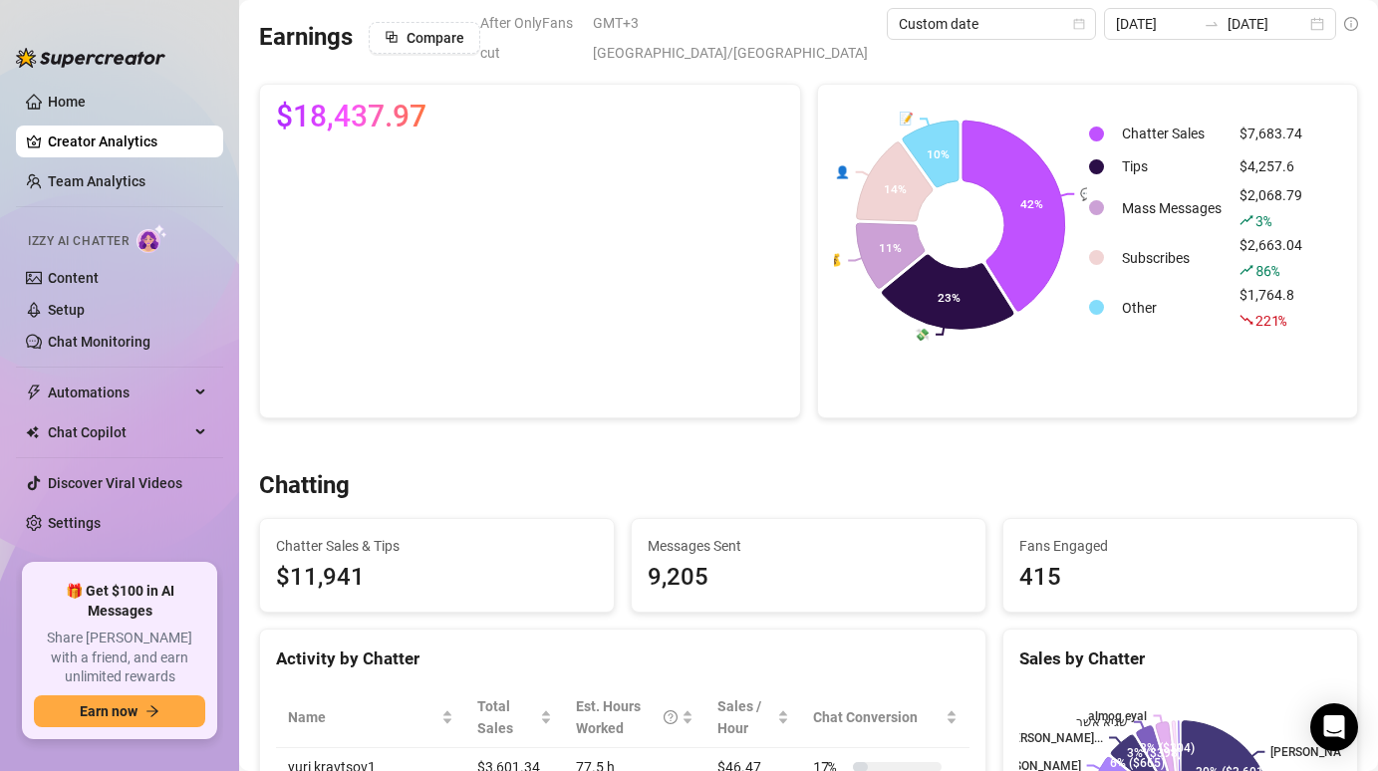
scroll to position [0, 0]
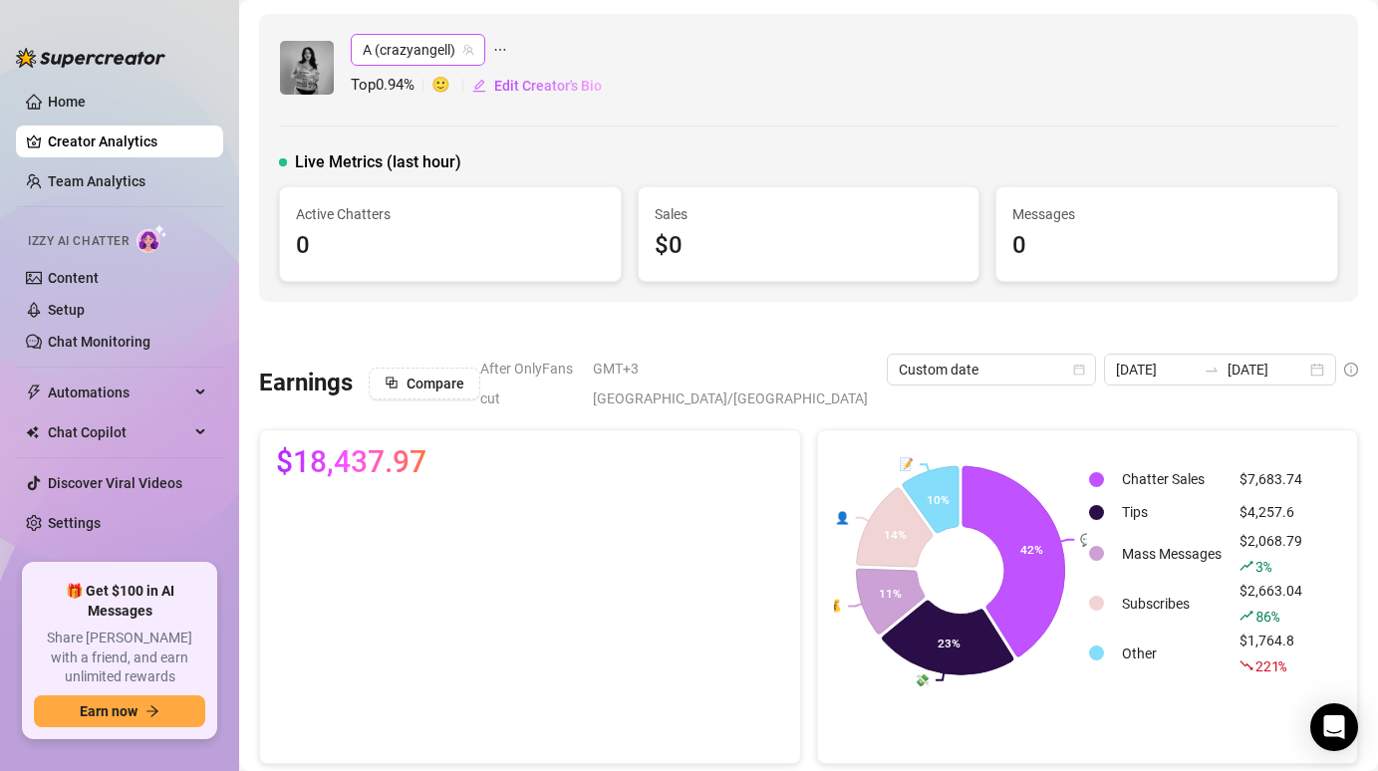
click at [418, 44] on span "A (crazyangell)" at bounding box center [418, 50] width 111 height 30
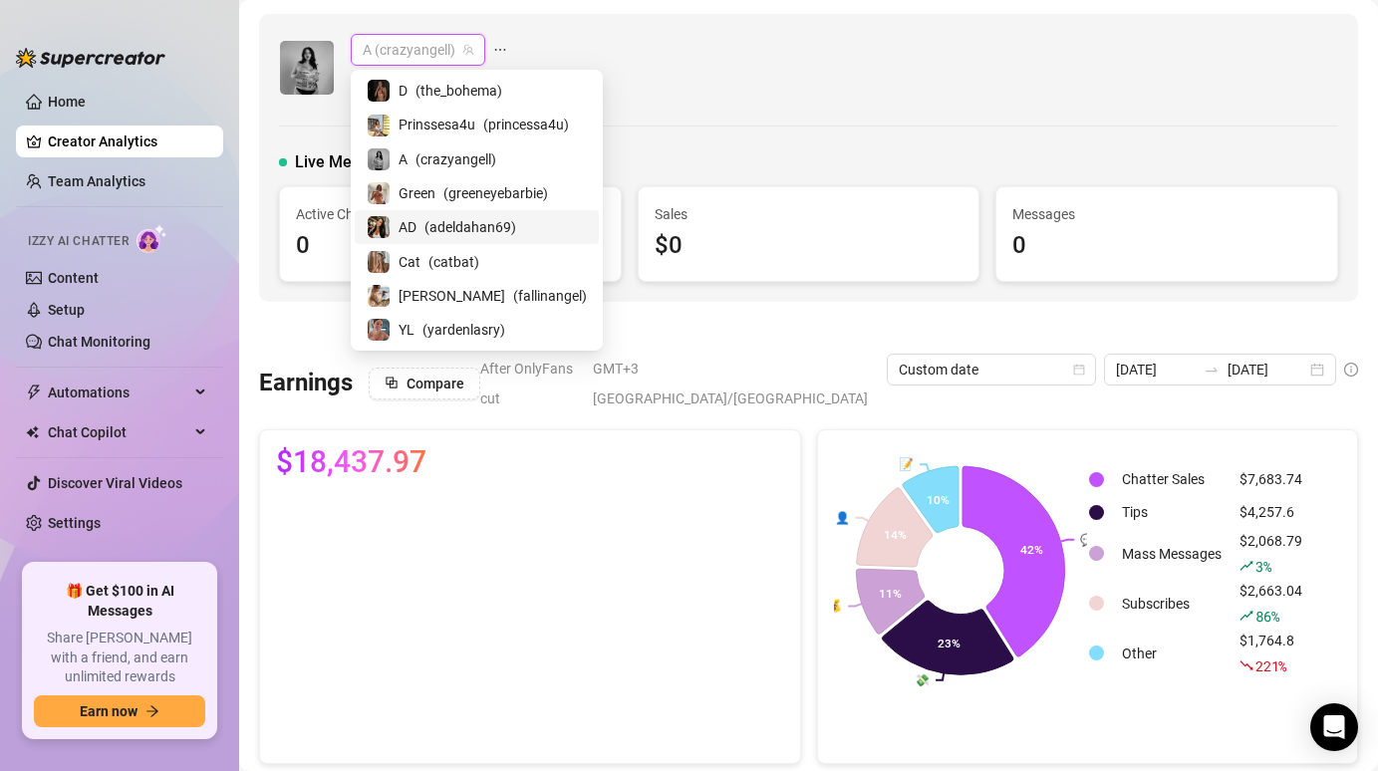
click at [431, 229] on span "( adeldahan69 )" at bounding box center [471, 227] width 92 height 22
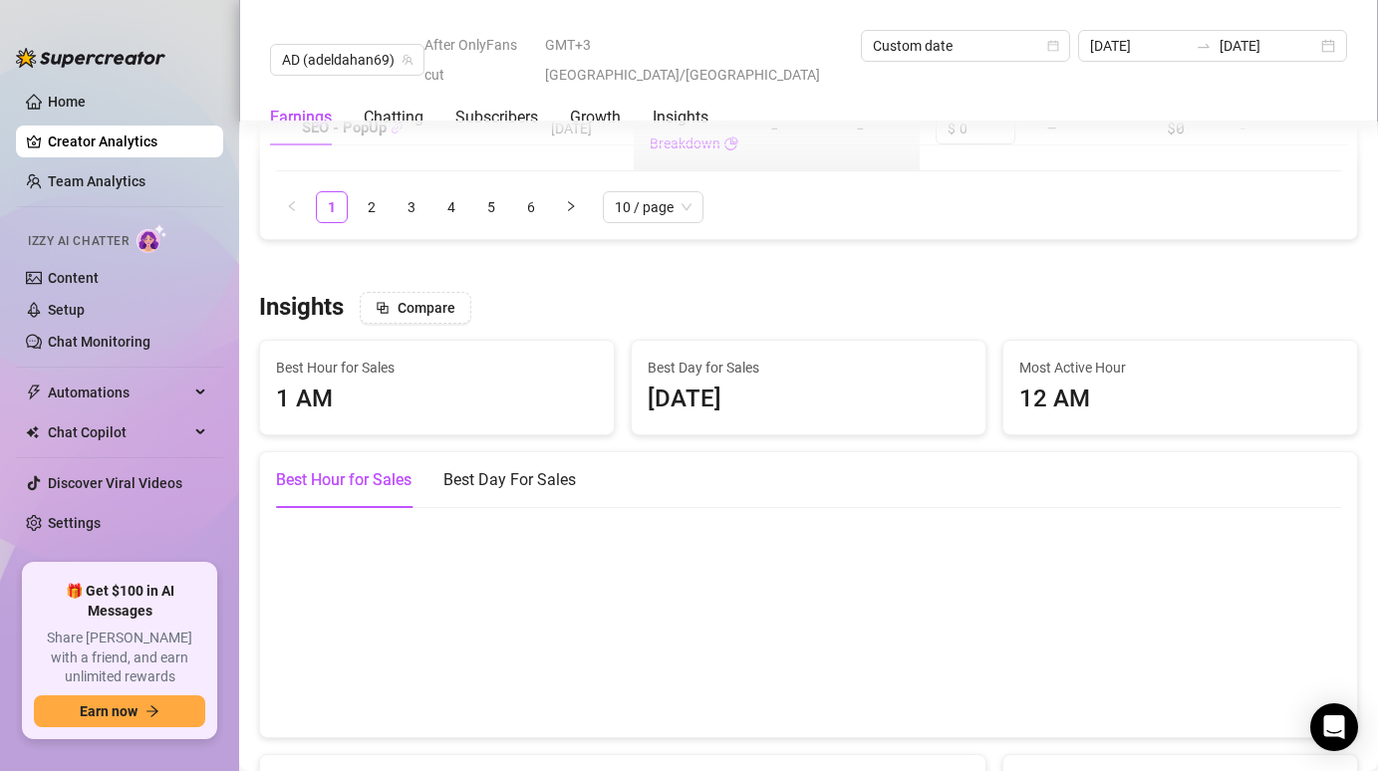
scroll to position [3551, 0]
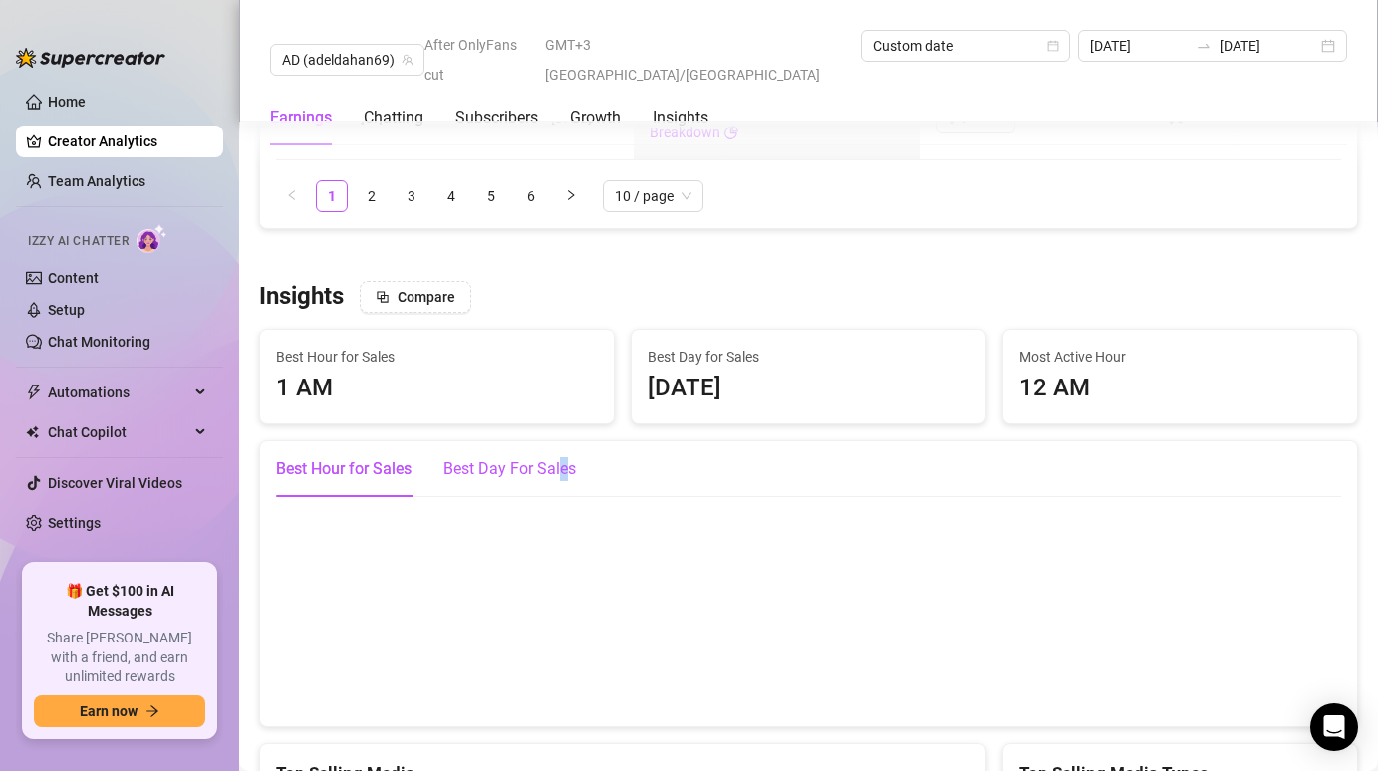
click at [564, 457] on div "Best Day For Sales" at bounding box center [510, 469] width 133 height 24
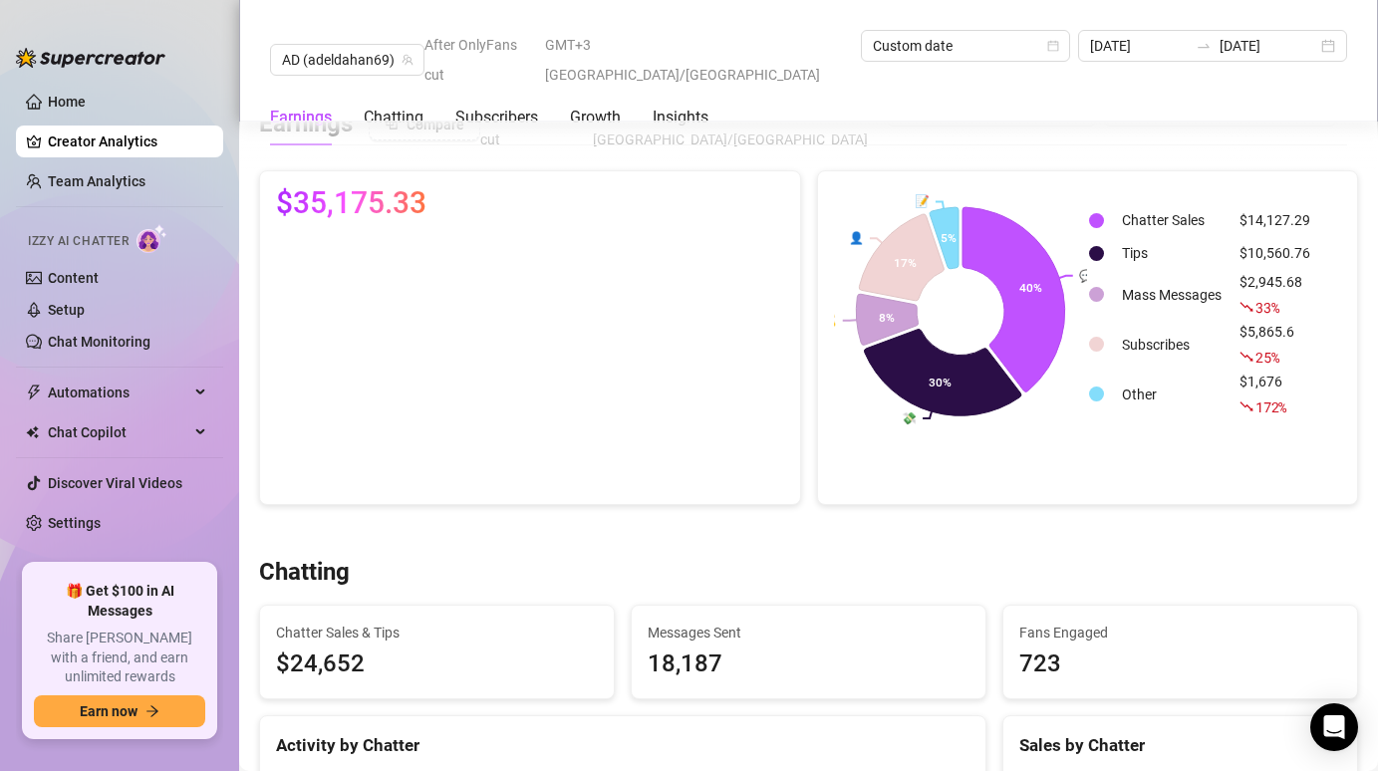
scroll to position [0, 0]
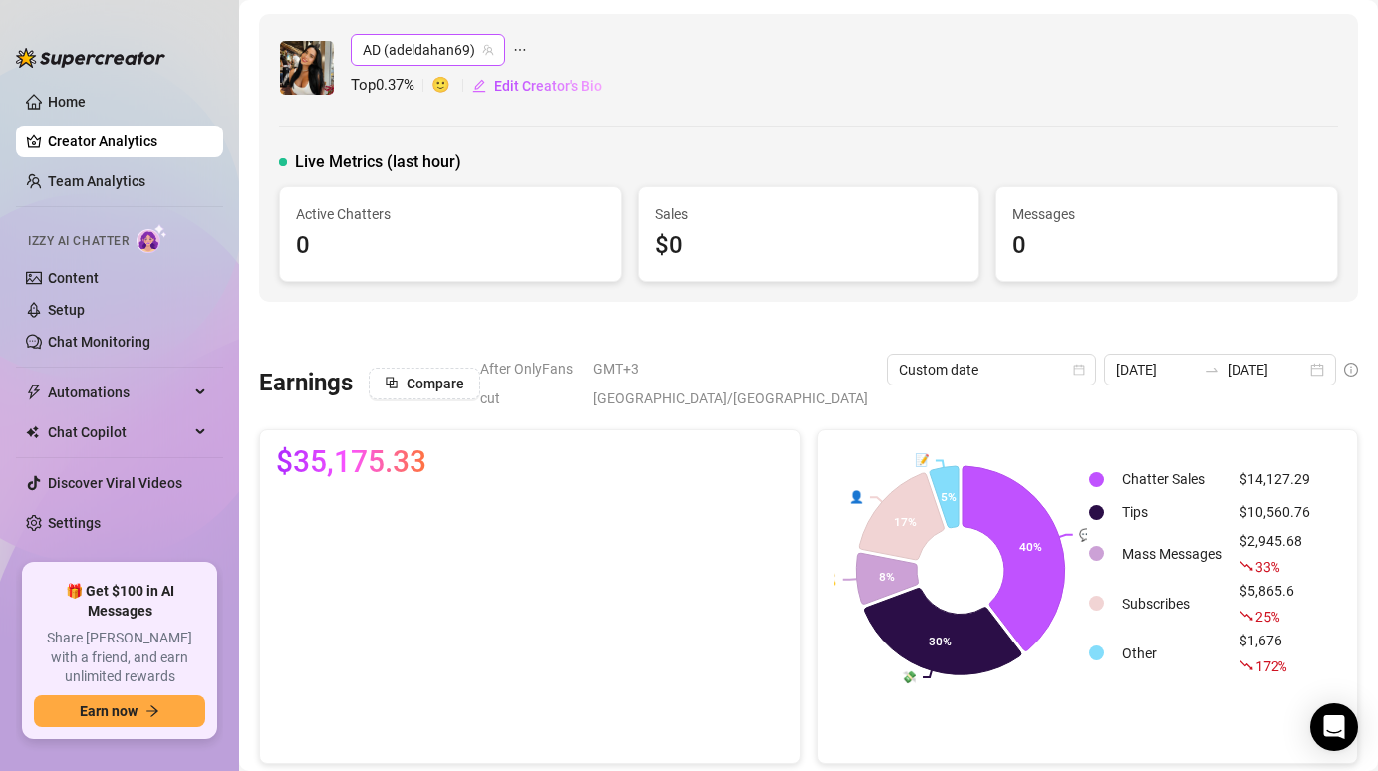
click at [409, 43] on span "AD (adeldahan69)" at bounding box center [428, 50] width 131 height 30
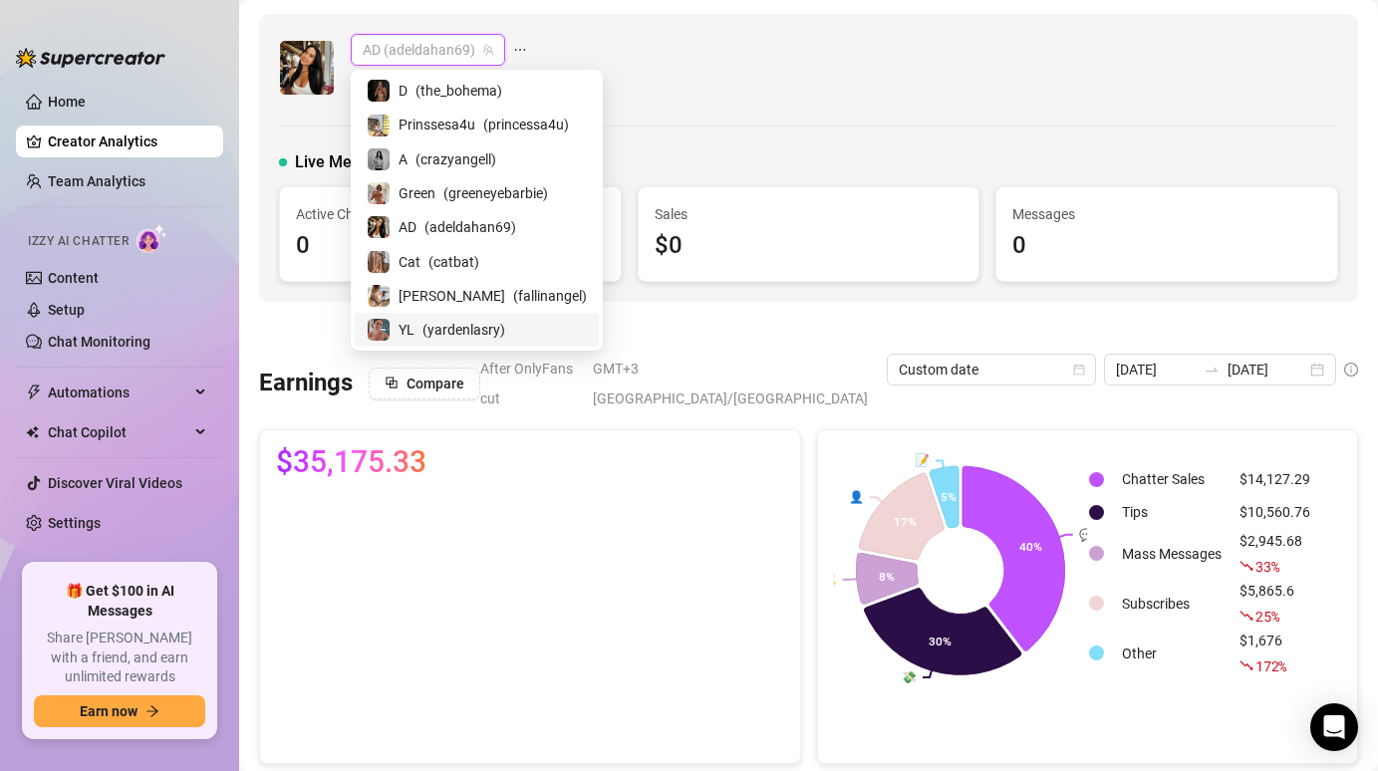
click at [445, 331] on span "( yardenlasry )" at bounding box center [464, 330] width 83 height 22
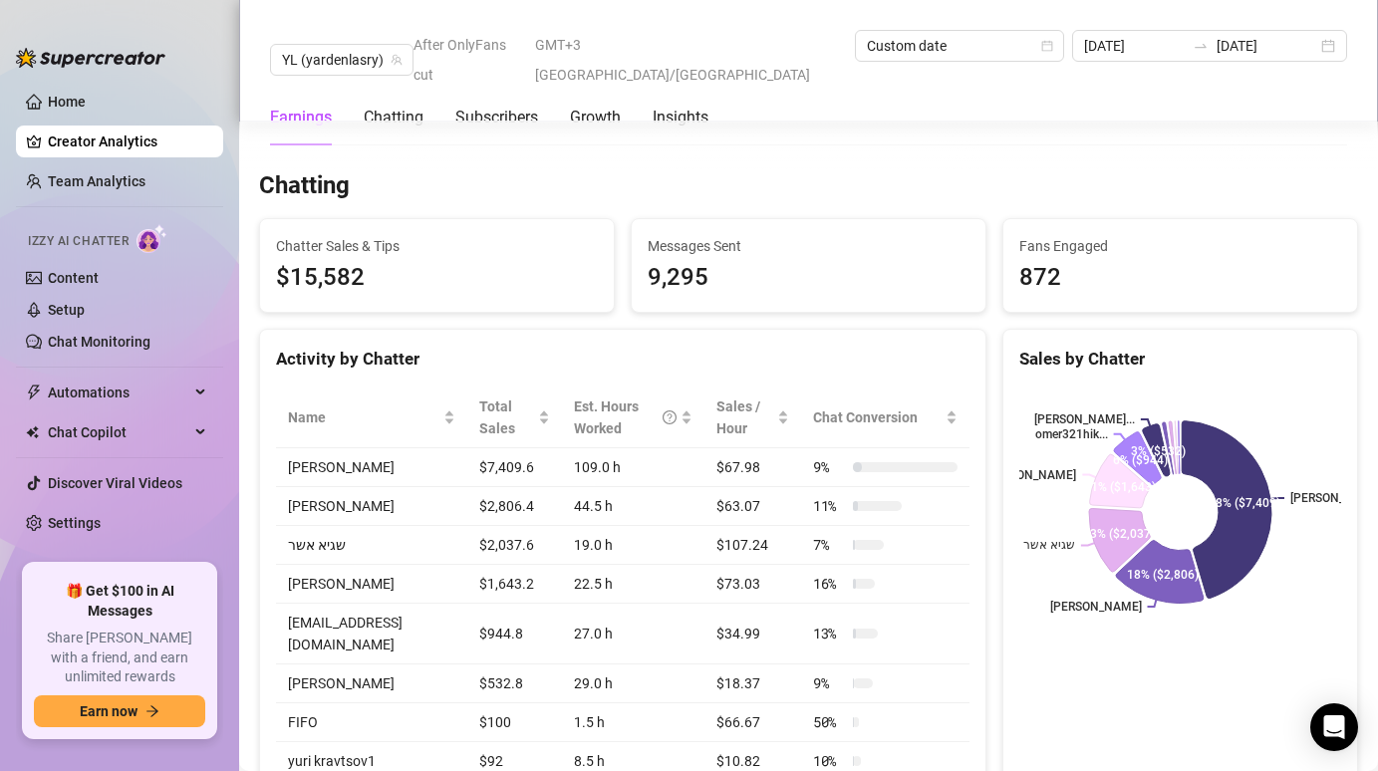
scroll to position [647, 0]
